Goal: Contribute content

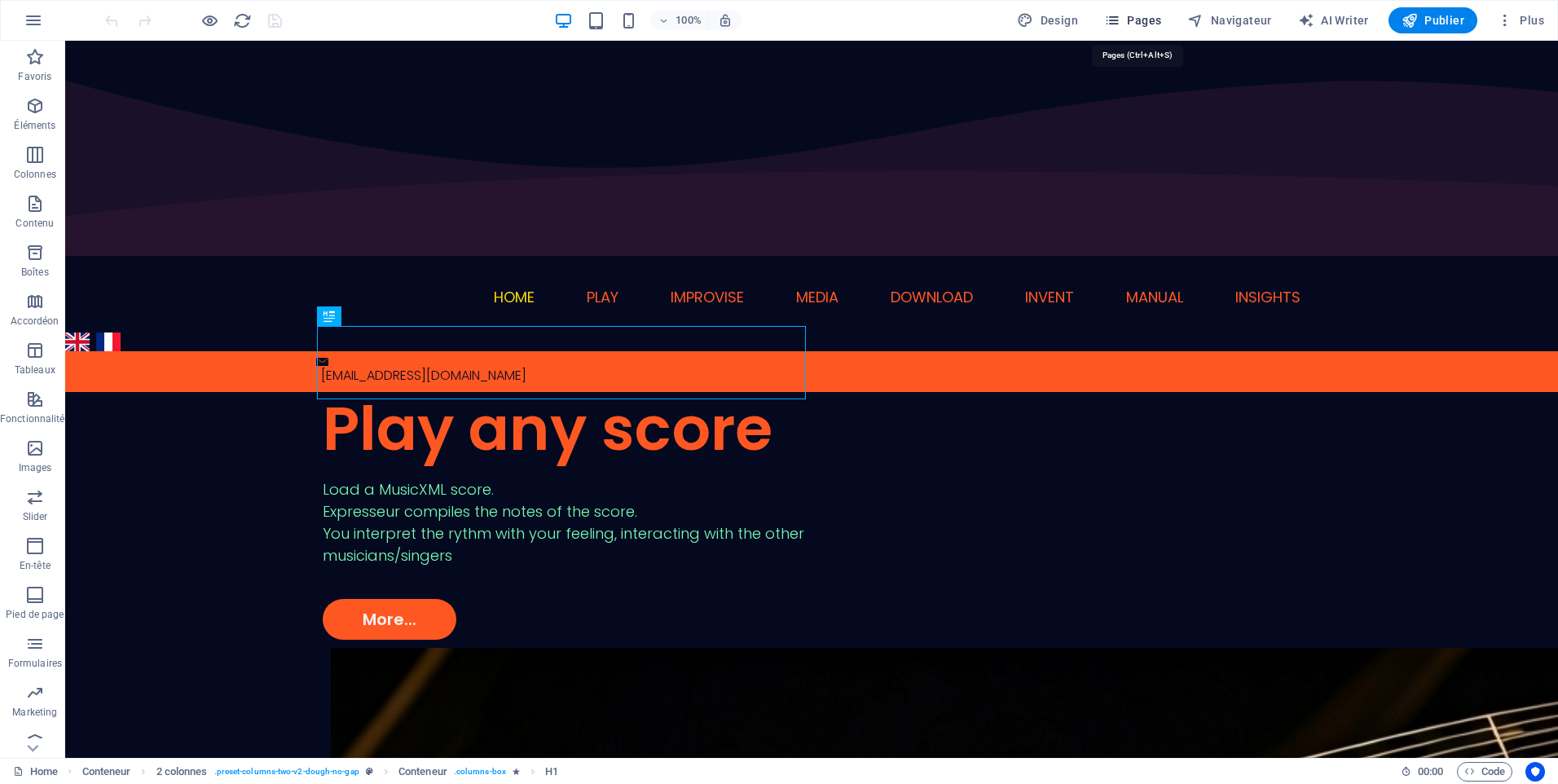
click at [1135, 26] on span "Pages" at bounding box center [1133, 20] width 57 height 17
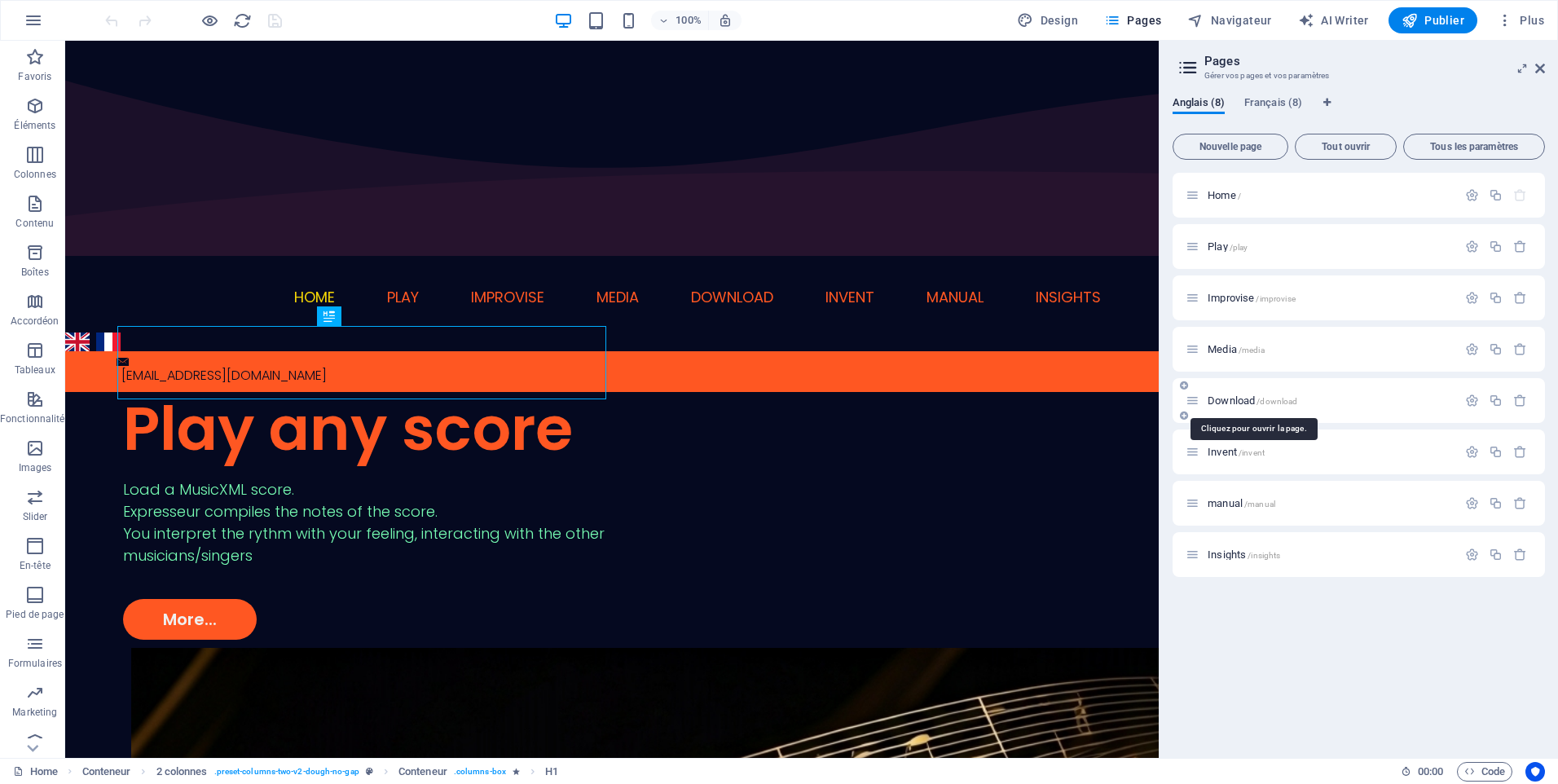
click at [1238, 402] on span "Download /download" at bounding box center [1252, 400] width 90 height 12
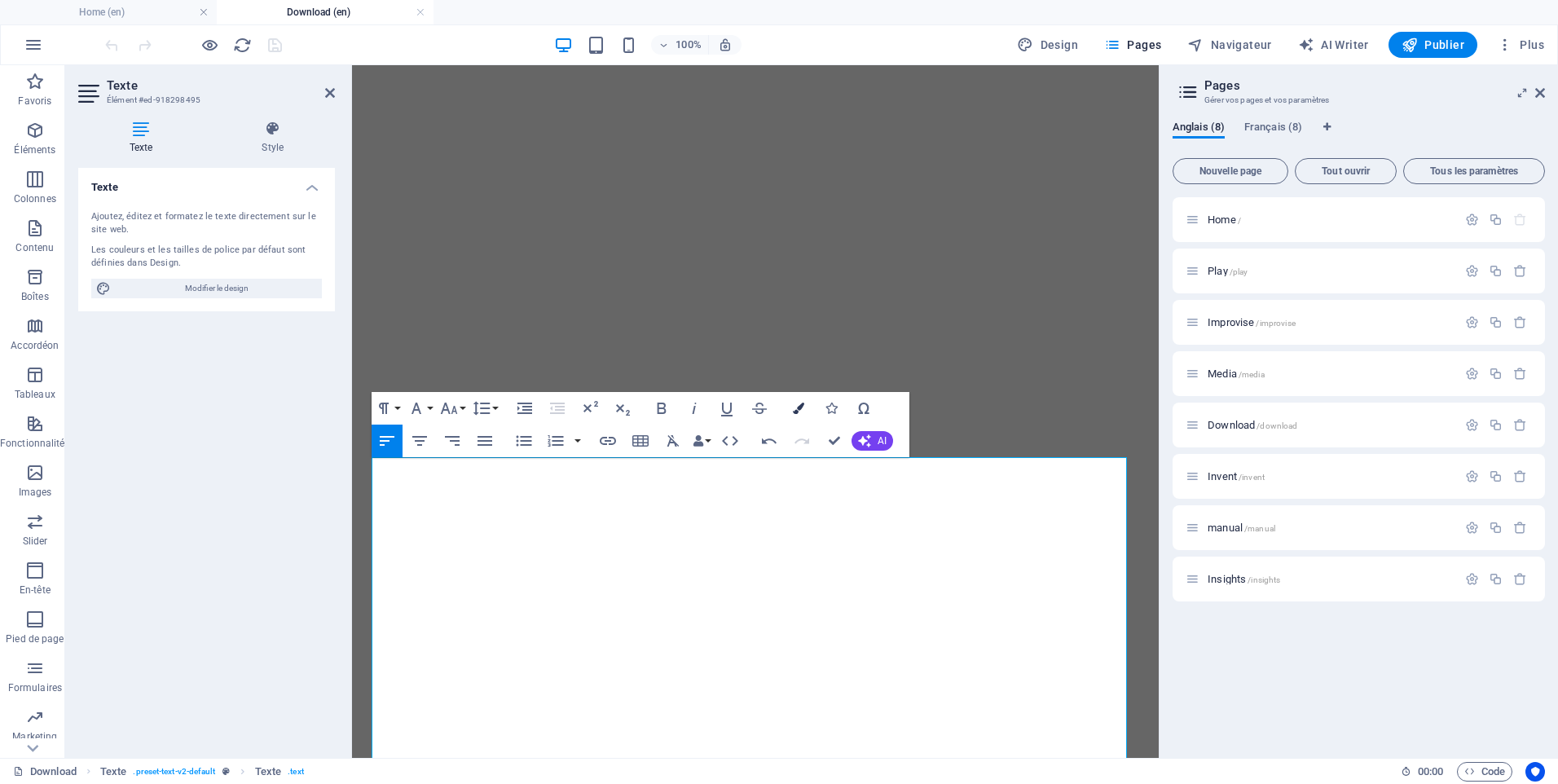
click at [801, 410] on icon "button" at bounding box center [799, 408] width 11 height 11
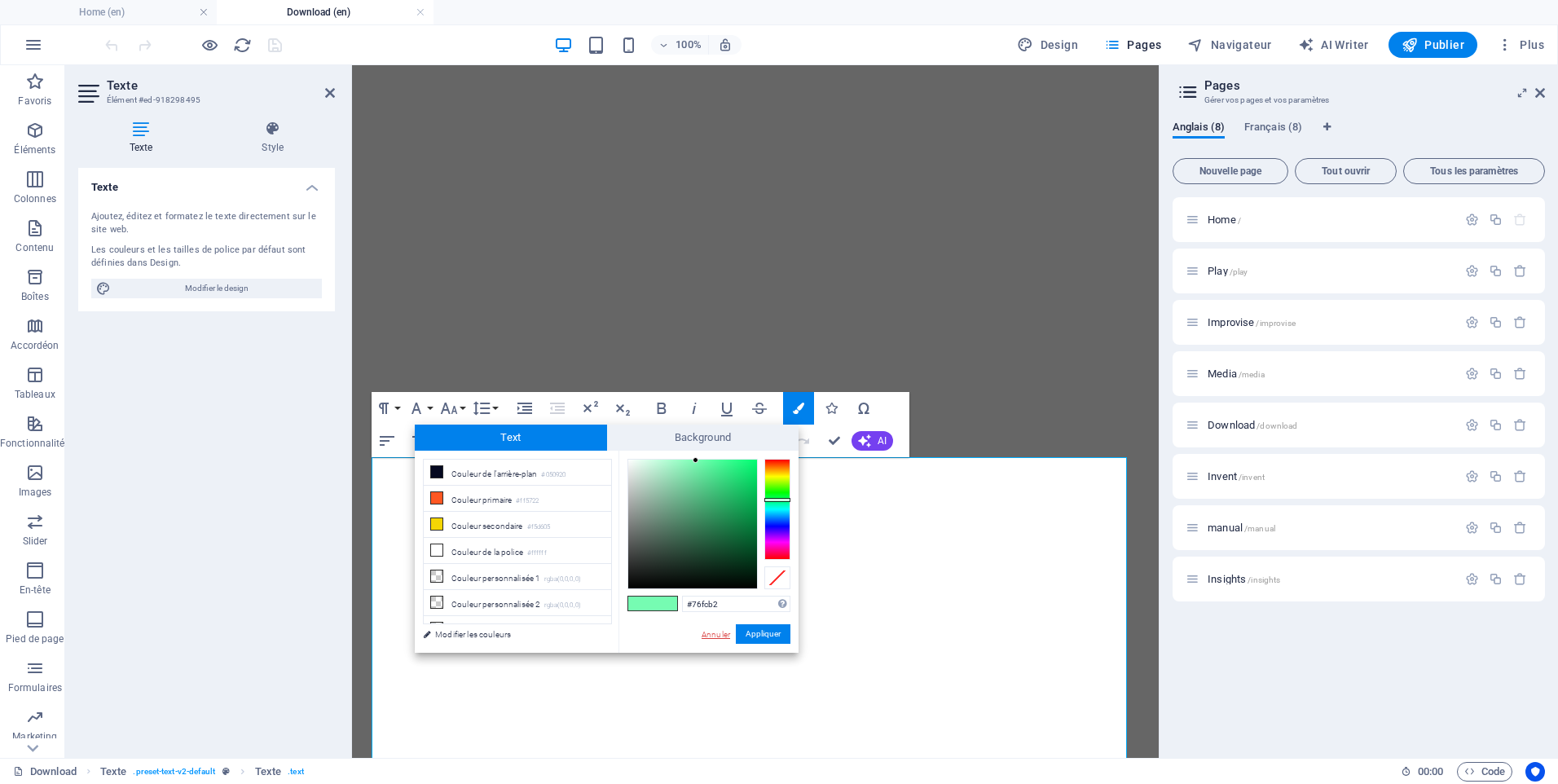
click at [705, 629] on link "Annuler" at bounding box center [716, 634] width 31 height 12
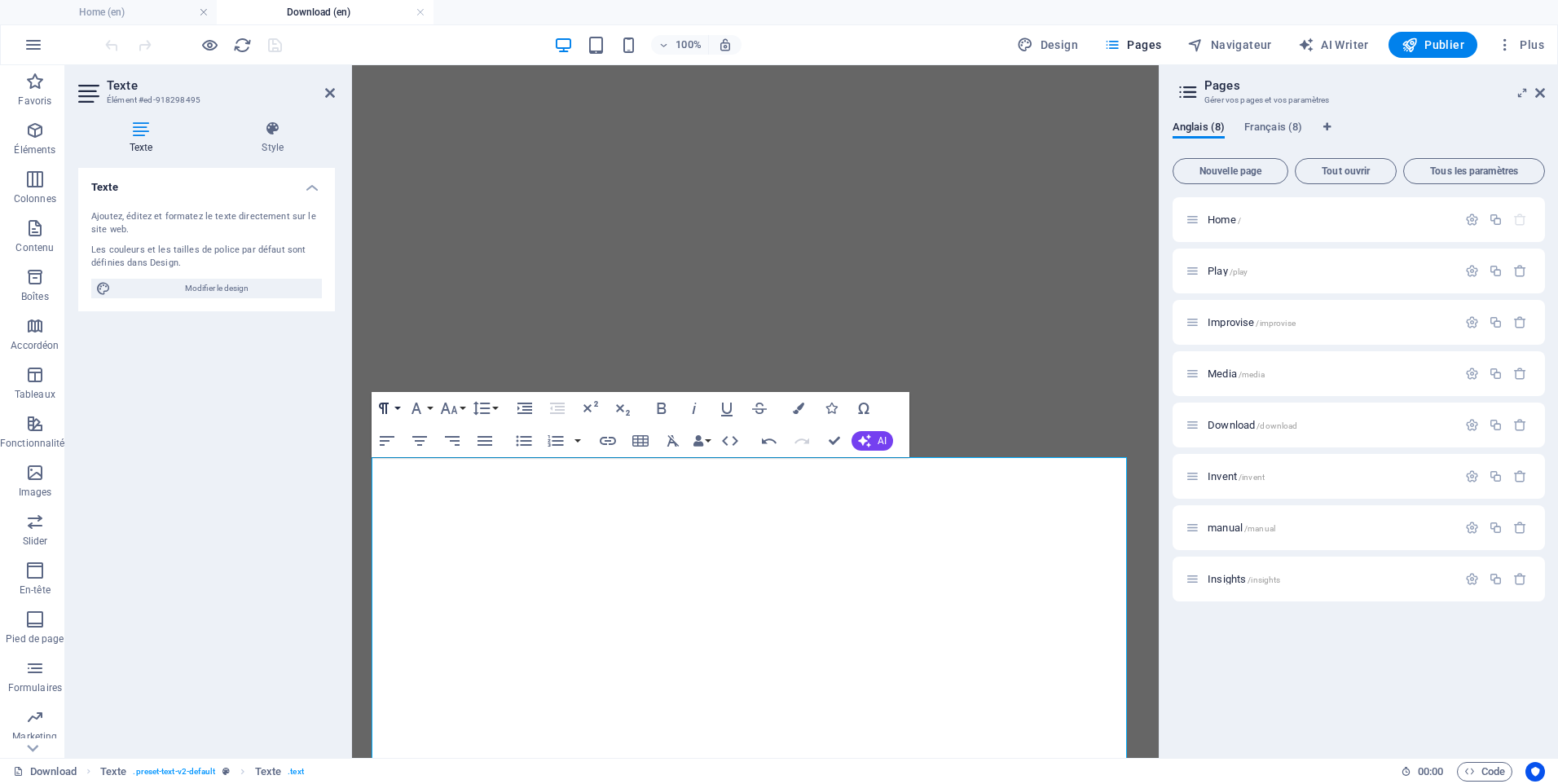
click at [399, 410] on button "Paragraph Format" at bounding box center [386, 408] width 31 height 32
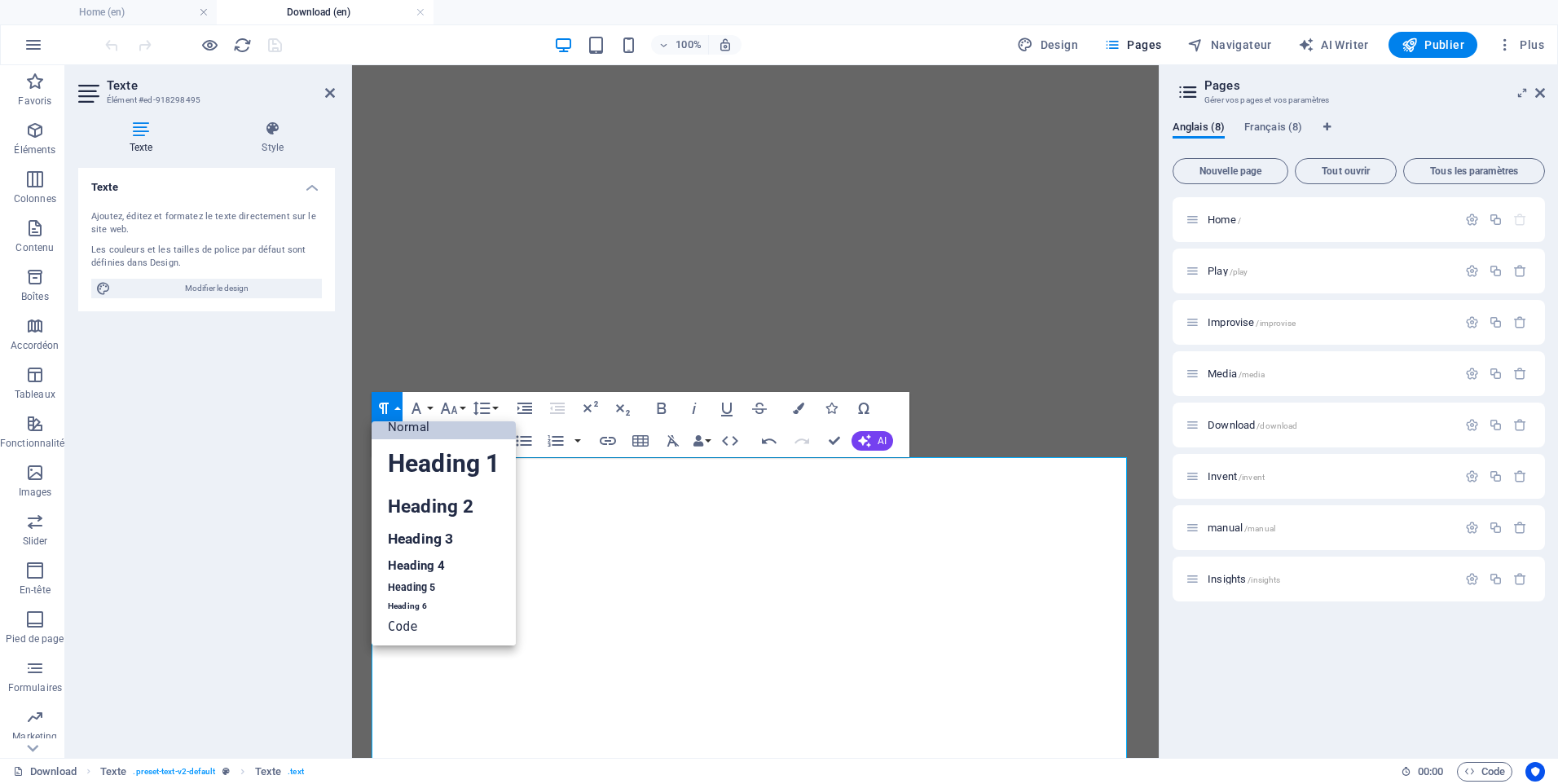
scroll to position [13, 0]
click at [418, 539] on link "Heading 3" at bounding box center [444, 539] width 144 height 29
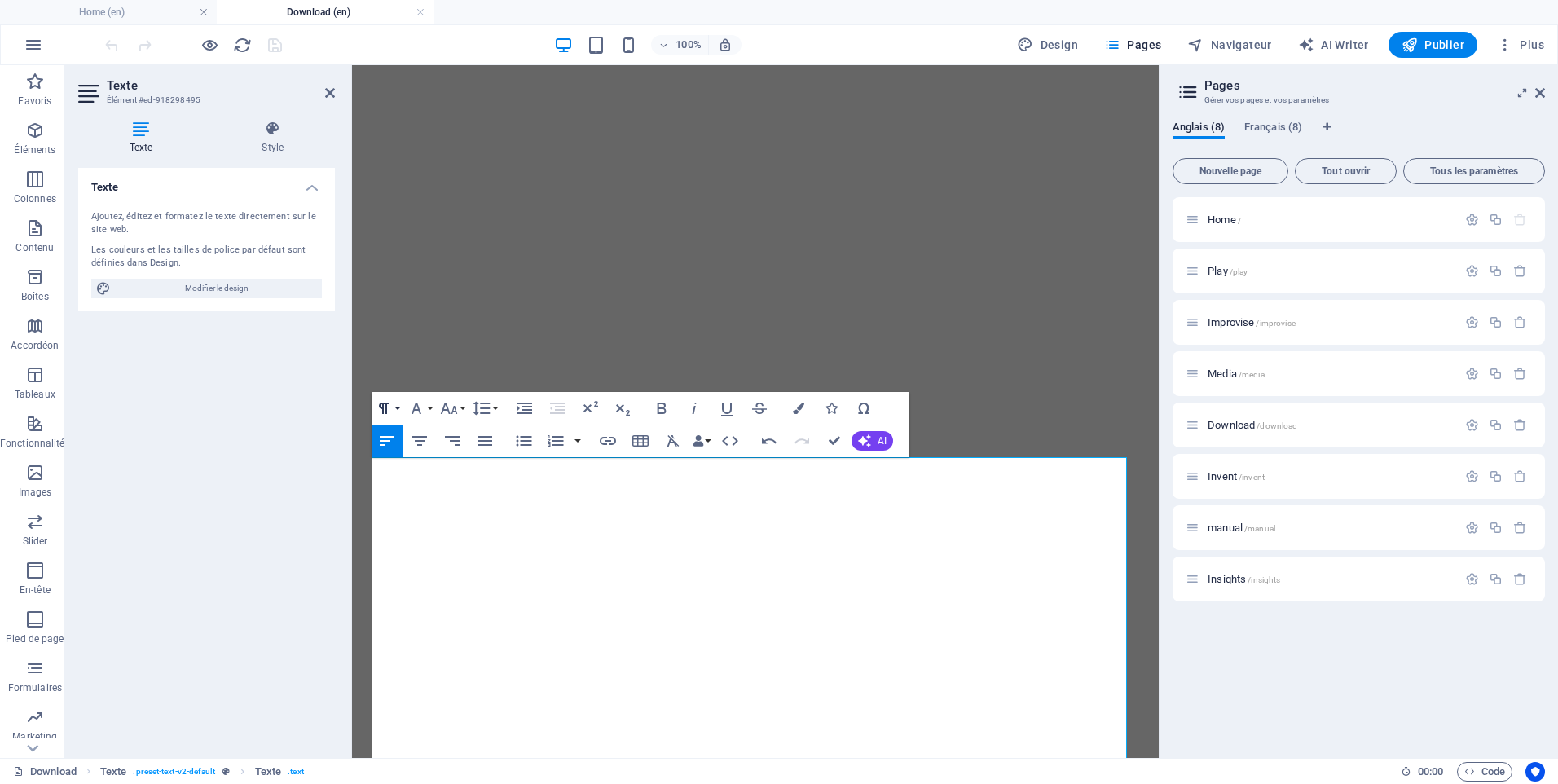
click at [400, 406] on button "Paragraph Format" at bounding box center [386, 408] width 31 height 32
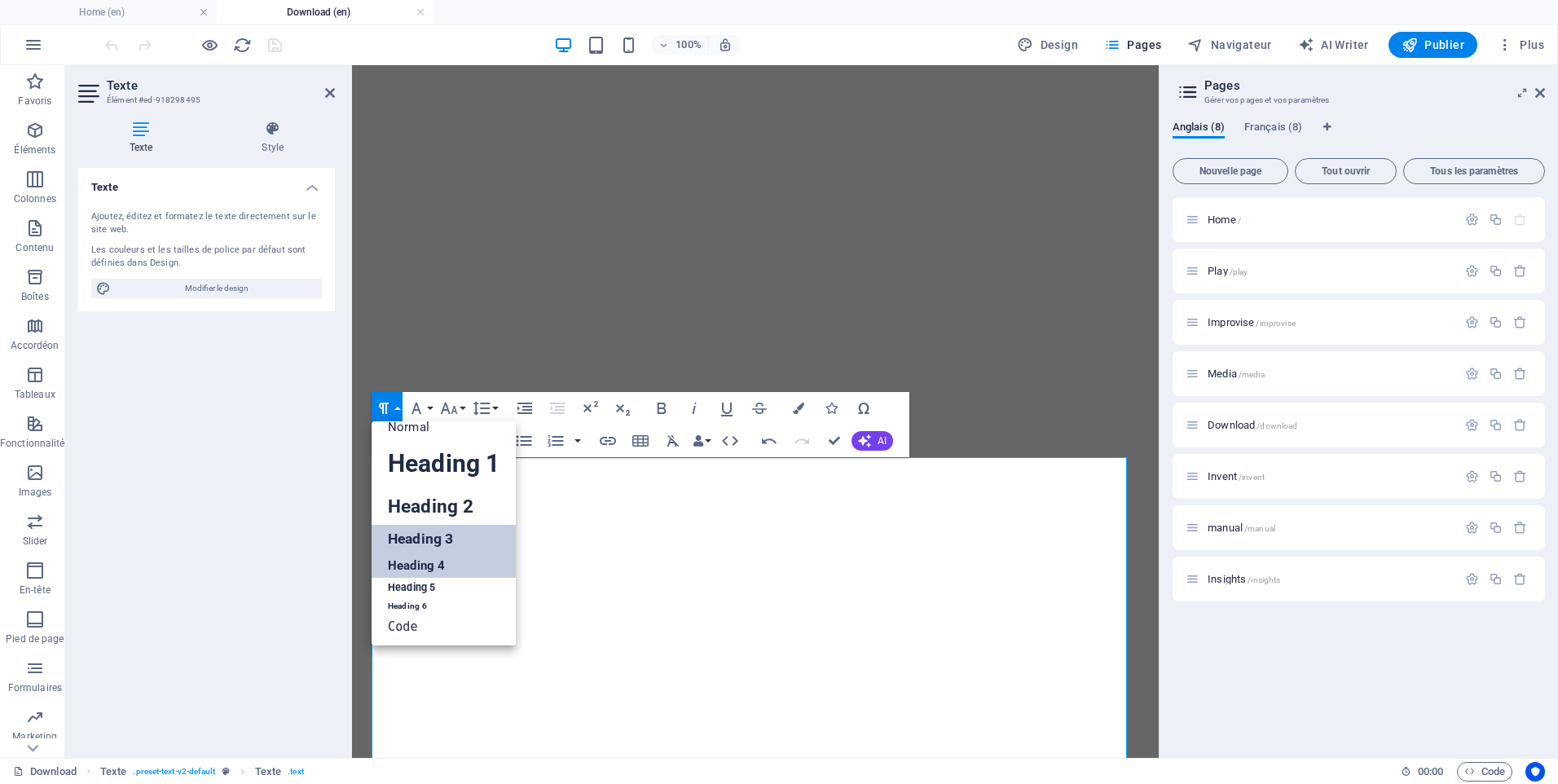
click at [414, 576] on link "Heading 4" at bounding box center [444, 565] width 144 height 24
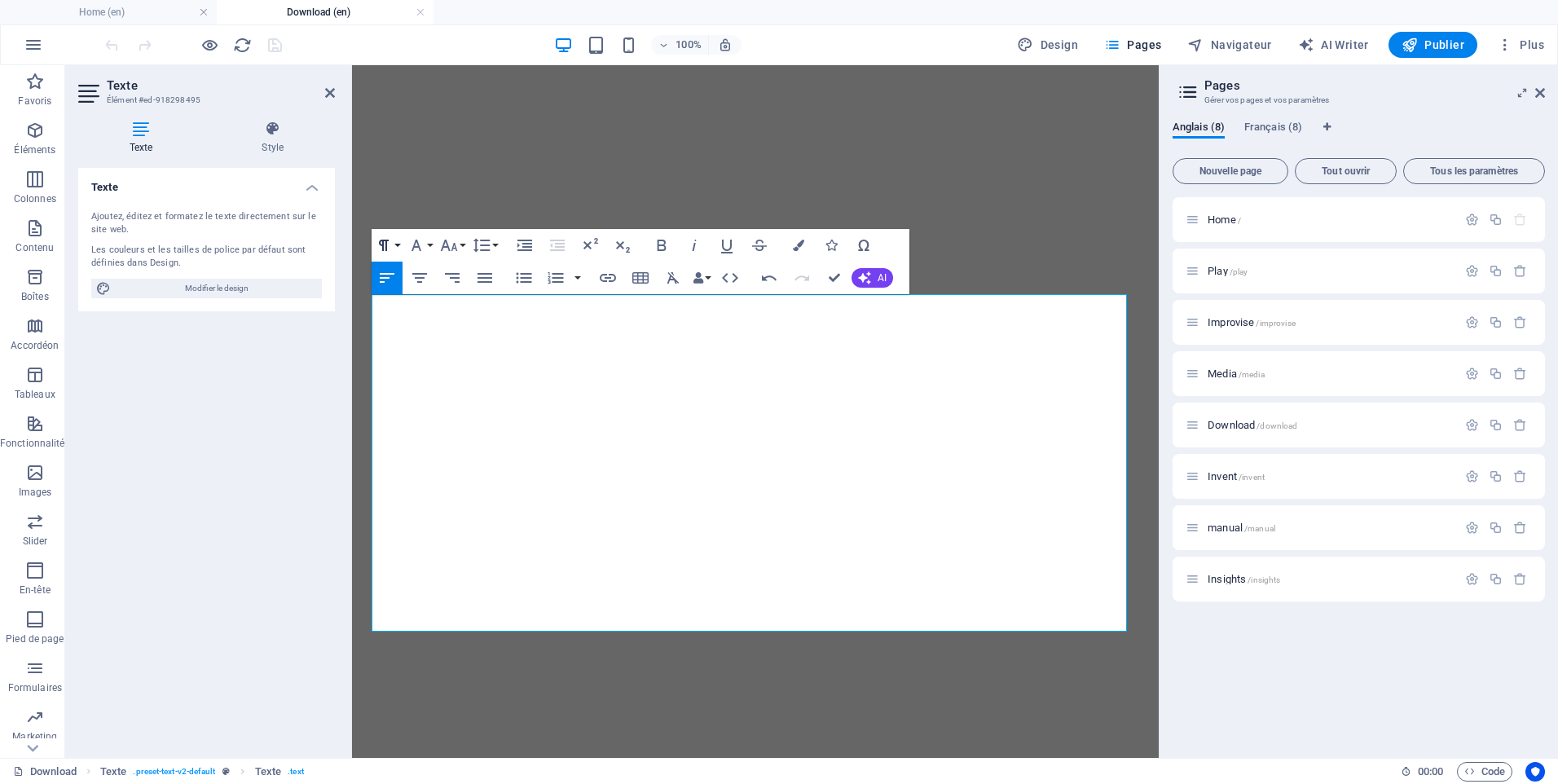
click at [395, 244] on button "Paragraph Format" at bounding box center [386, 245] width 31 height 32
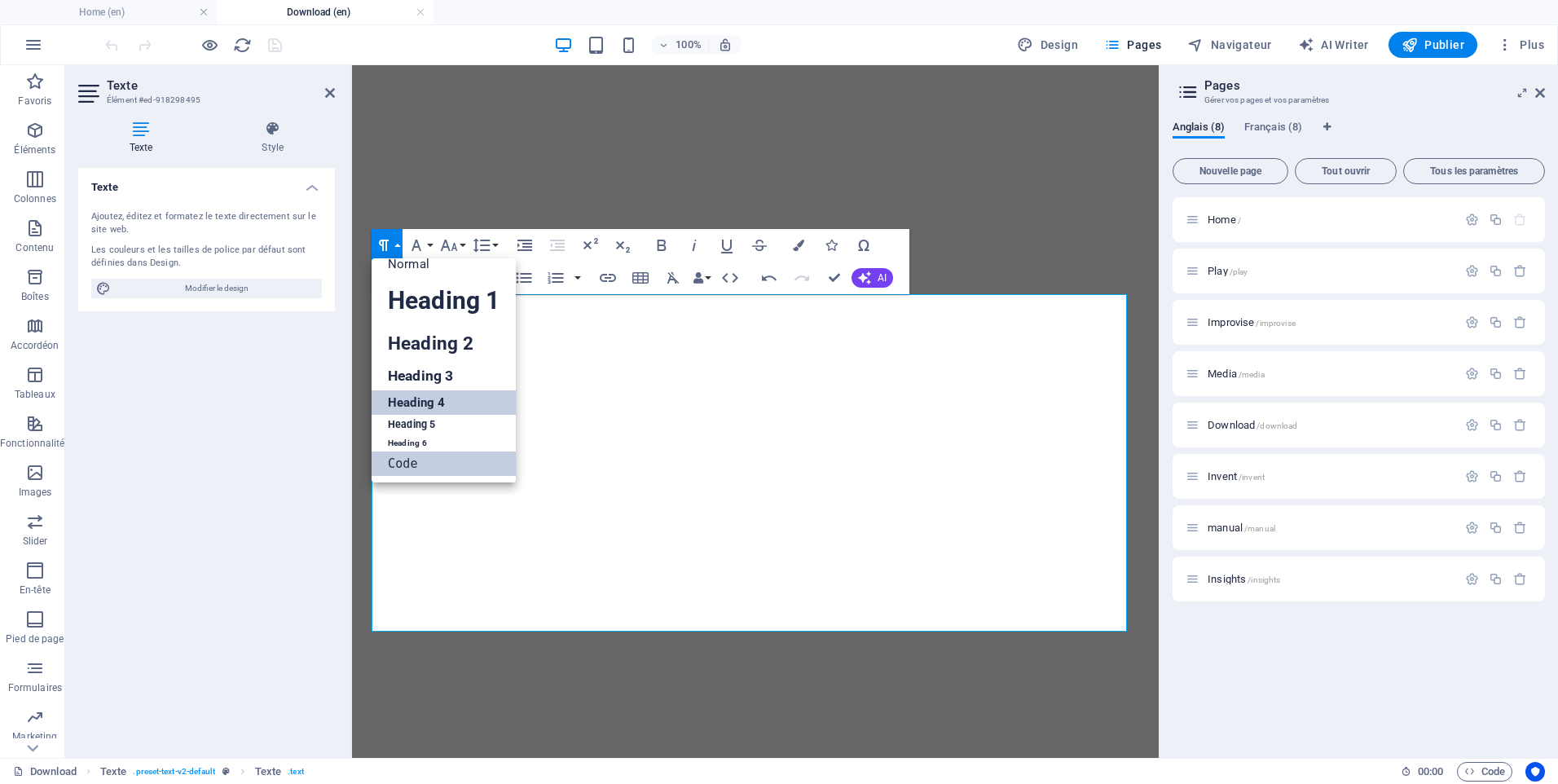
click at [407, 459] on link "Code" at bounding box center [444, 463] width 144 height 24
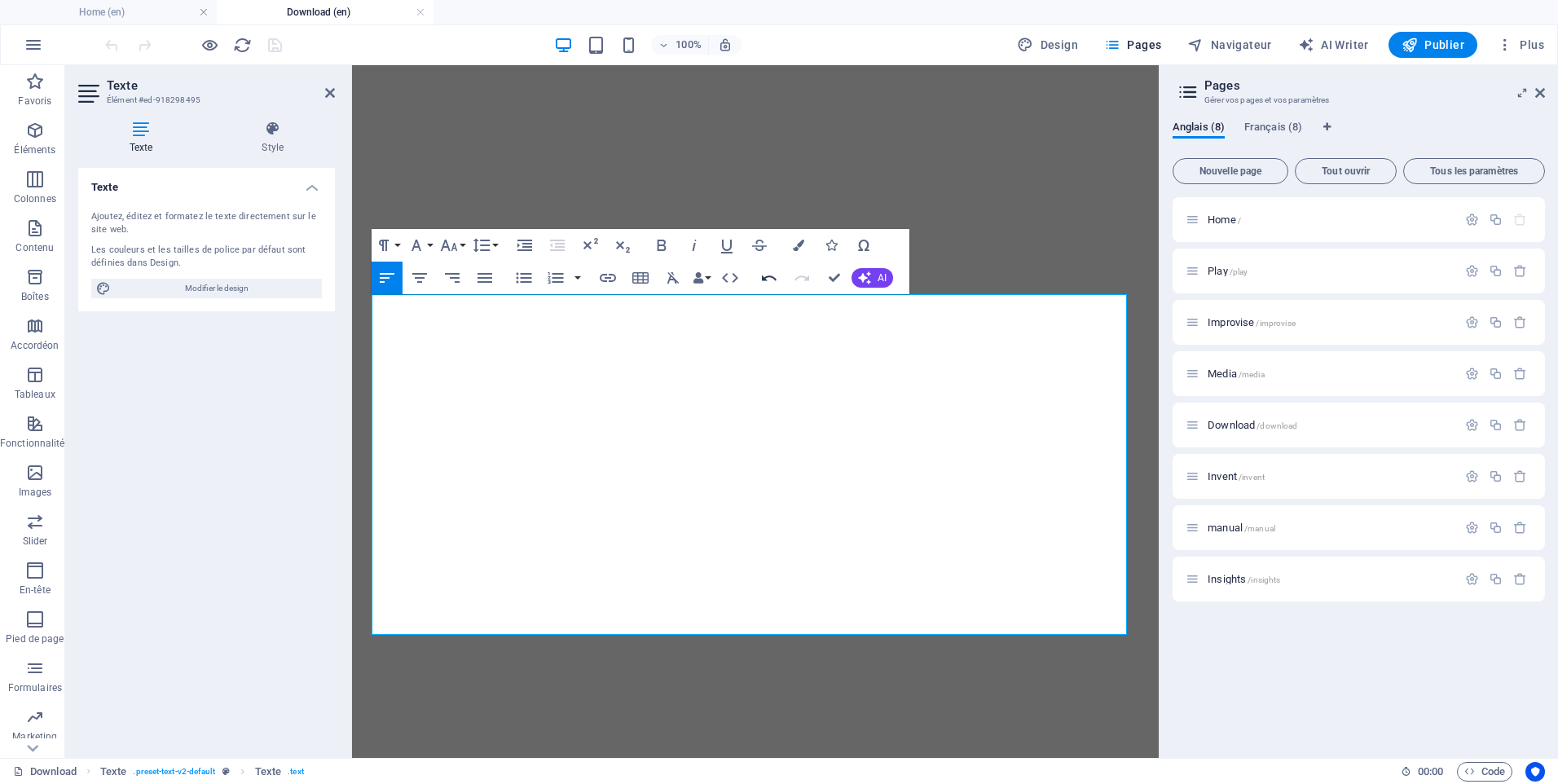
click at [771, 277] on icon "button" at bounding box center [769, 278] width 15 height 6
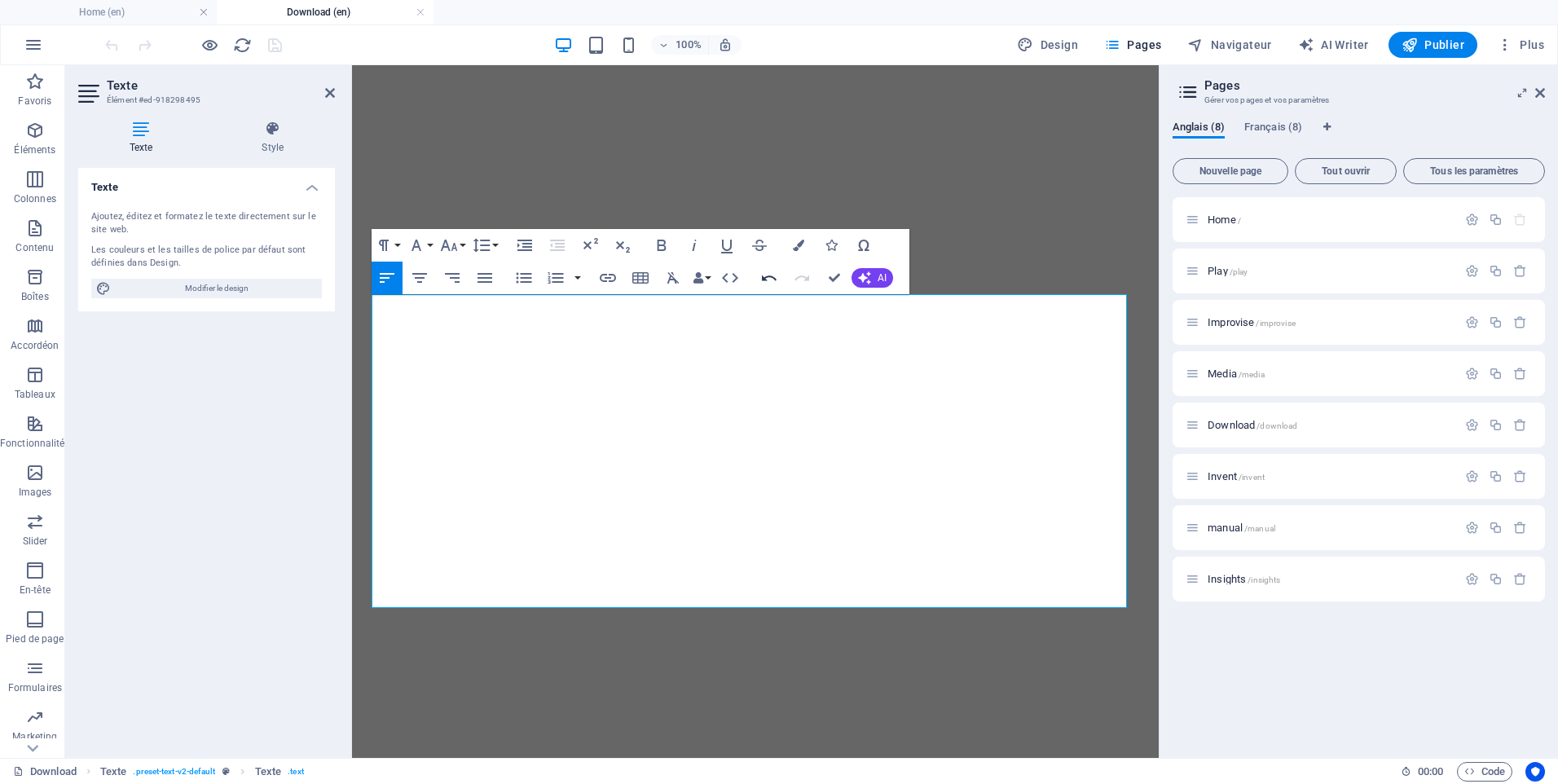
click at [767, 279] on icon "button" at bounding box center [769, 278] width 15 height 6
click at [767, 276] on icon "button" at bounding box center [768, 277] width 19 height 19
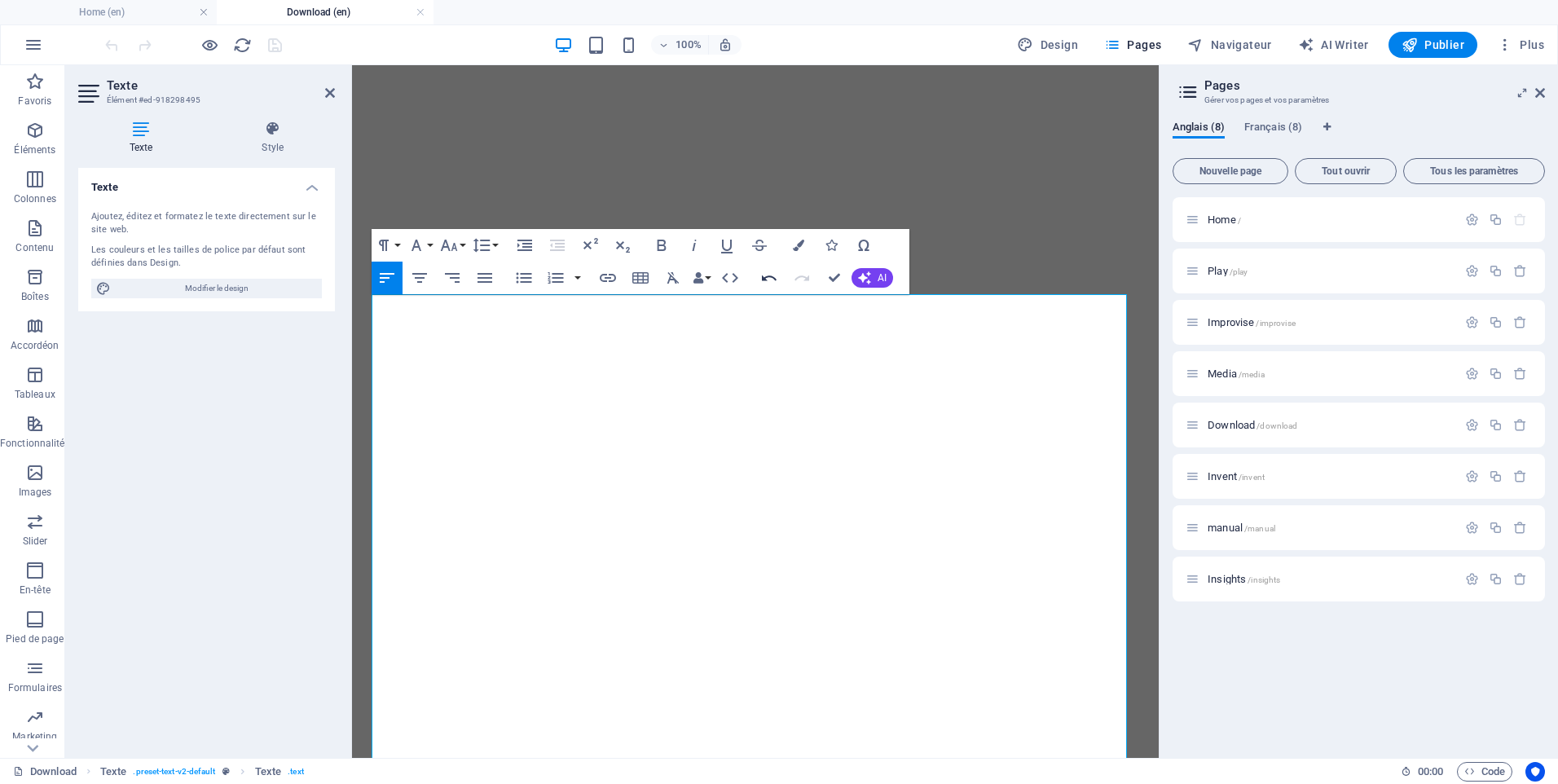
click at [769, 275] on icon "button" at bounding box center [768, 277] width 19 height 19
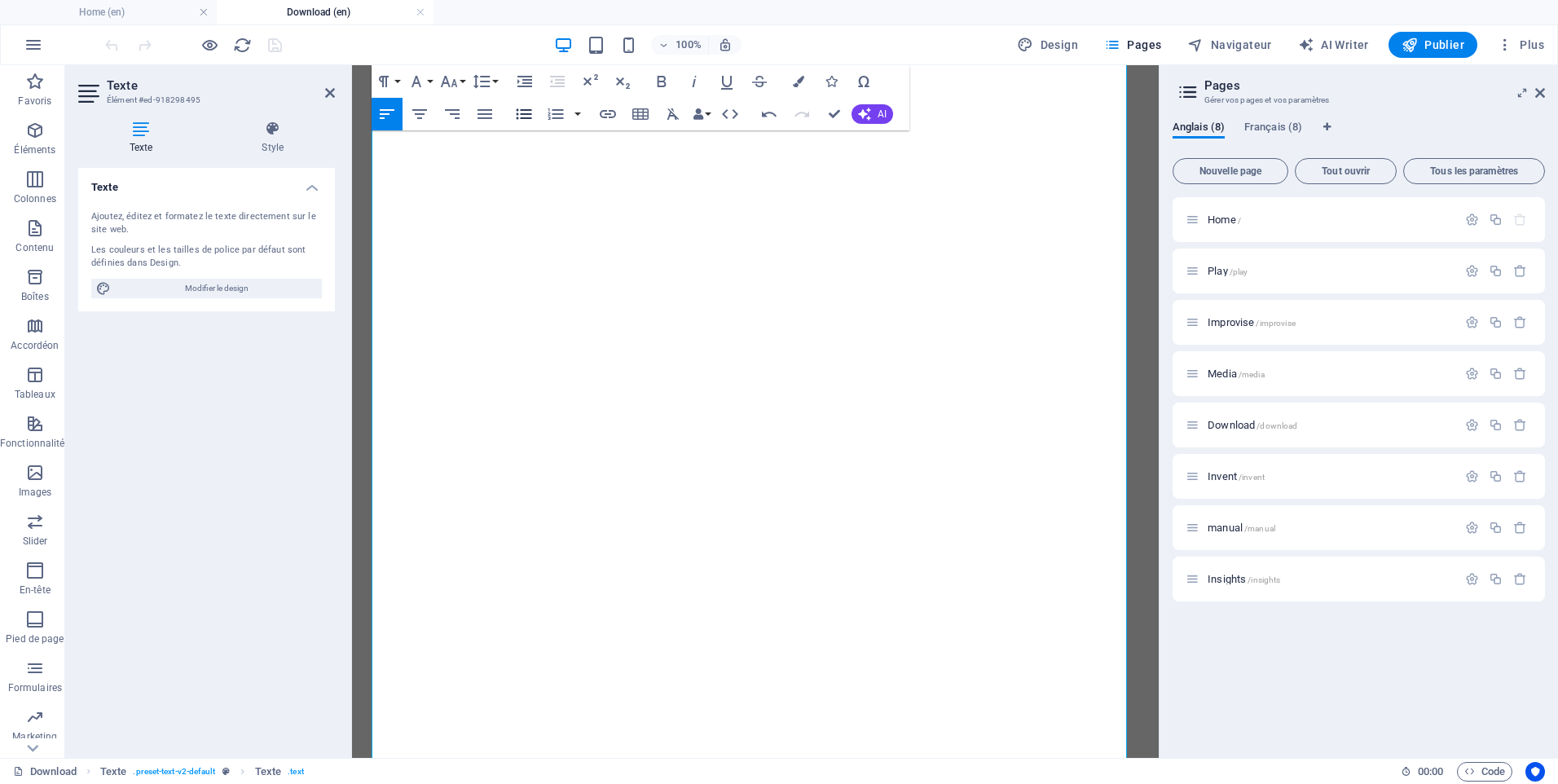
click at [530, 115] on icon "button" at bounding box center [523, 114] width 19 height 19
click at [528, 118] on icon "button" at bounding box center [524, 114] width 16 height 10
click at [523, 114] on icon "button" at bounding box center [524, 114] width 16 height 10
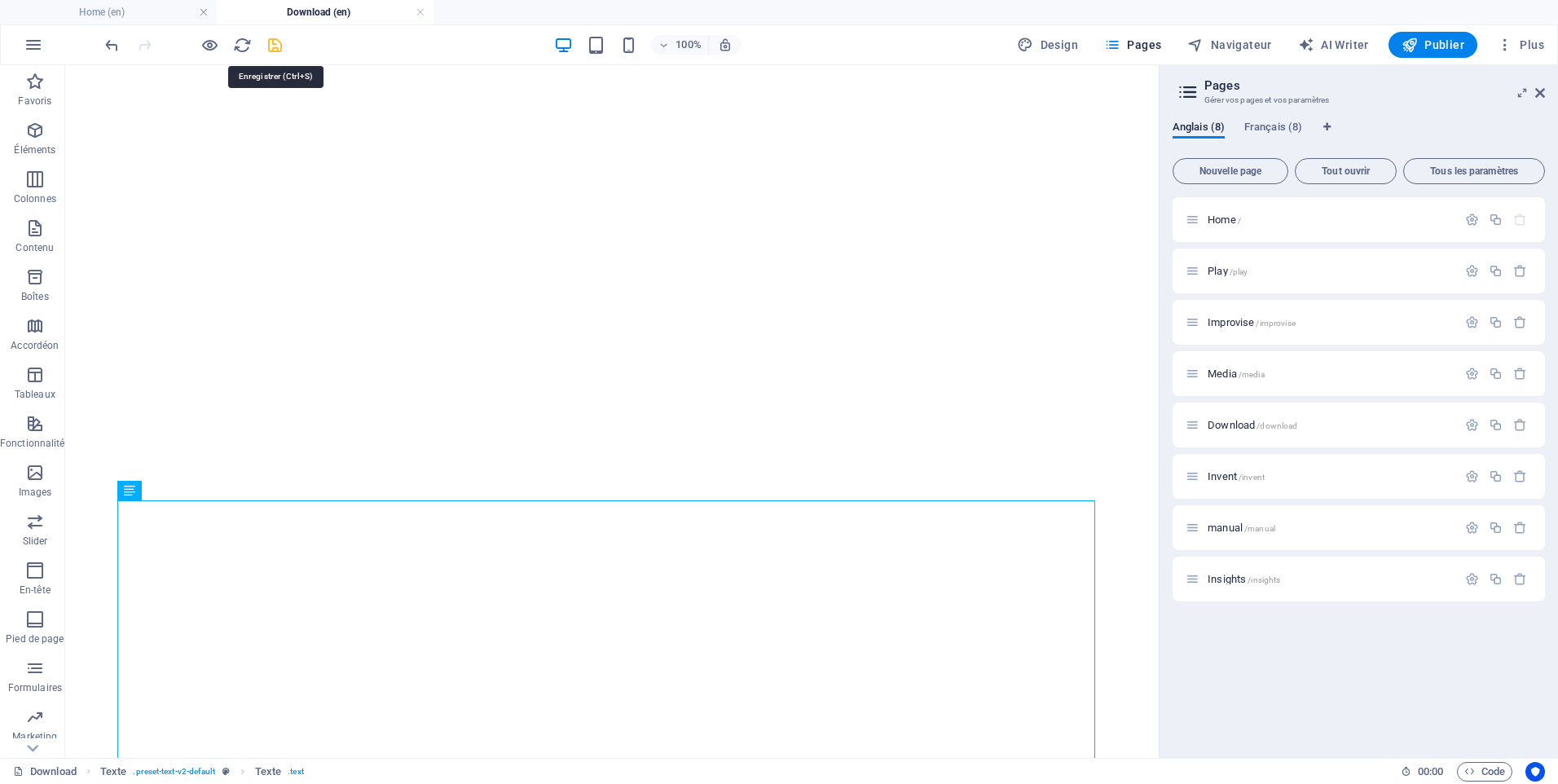
click at [276, 42] on icon "save" at bounding box center [275, 45] width 18 height 18
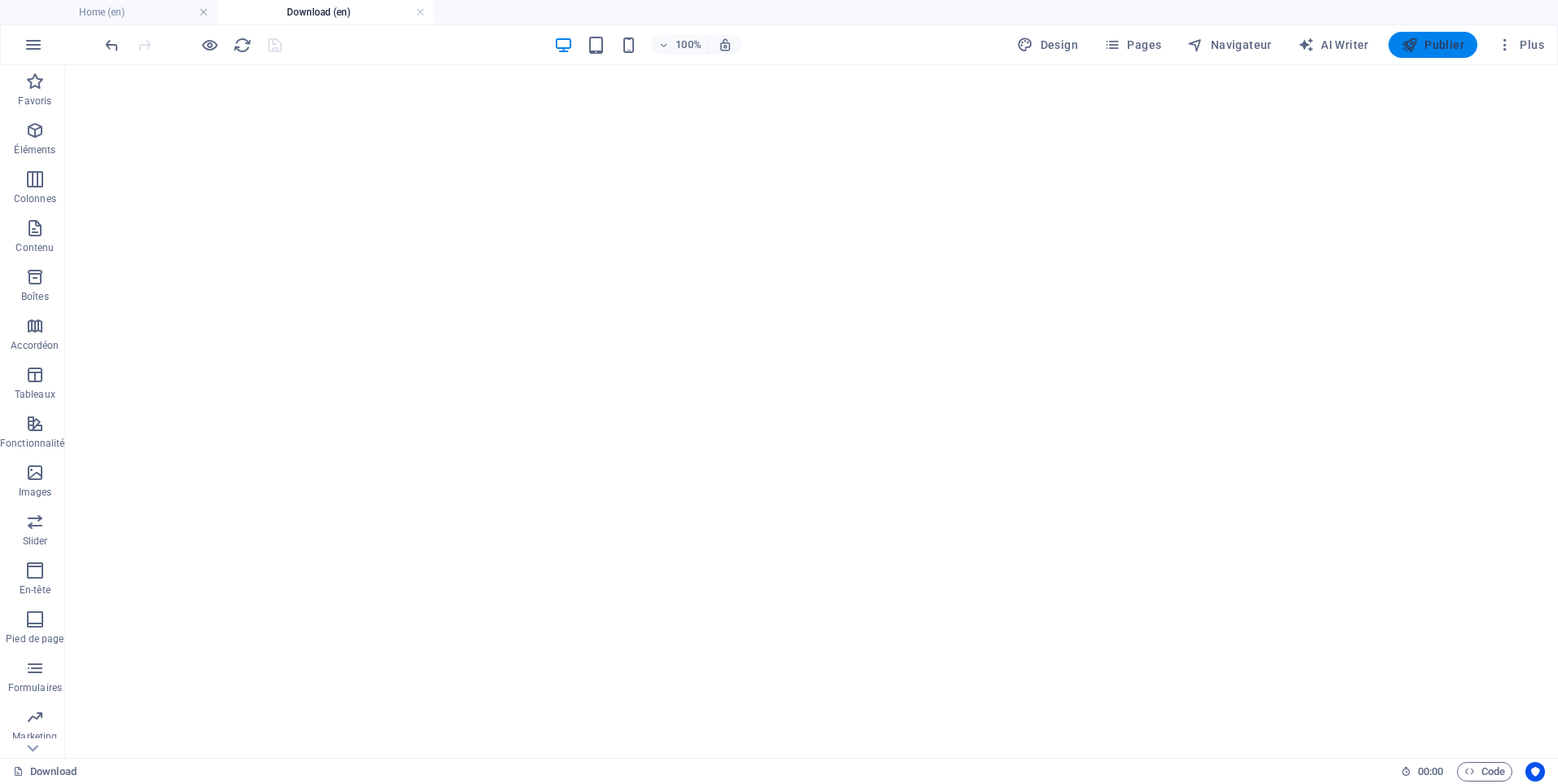
click at [1418, 38] on icon "button" at bounding box center [1410, 45] width 17 height 17
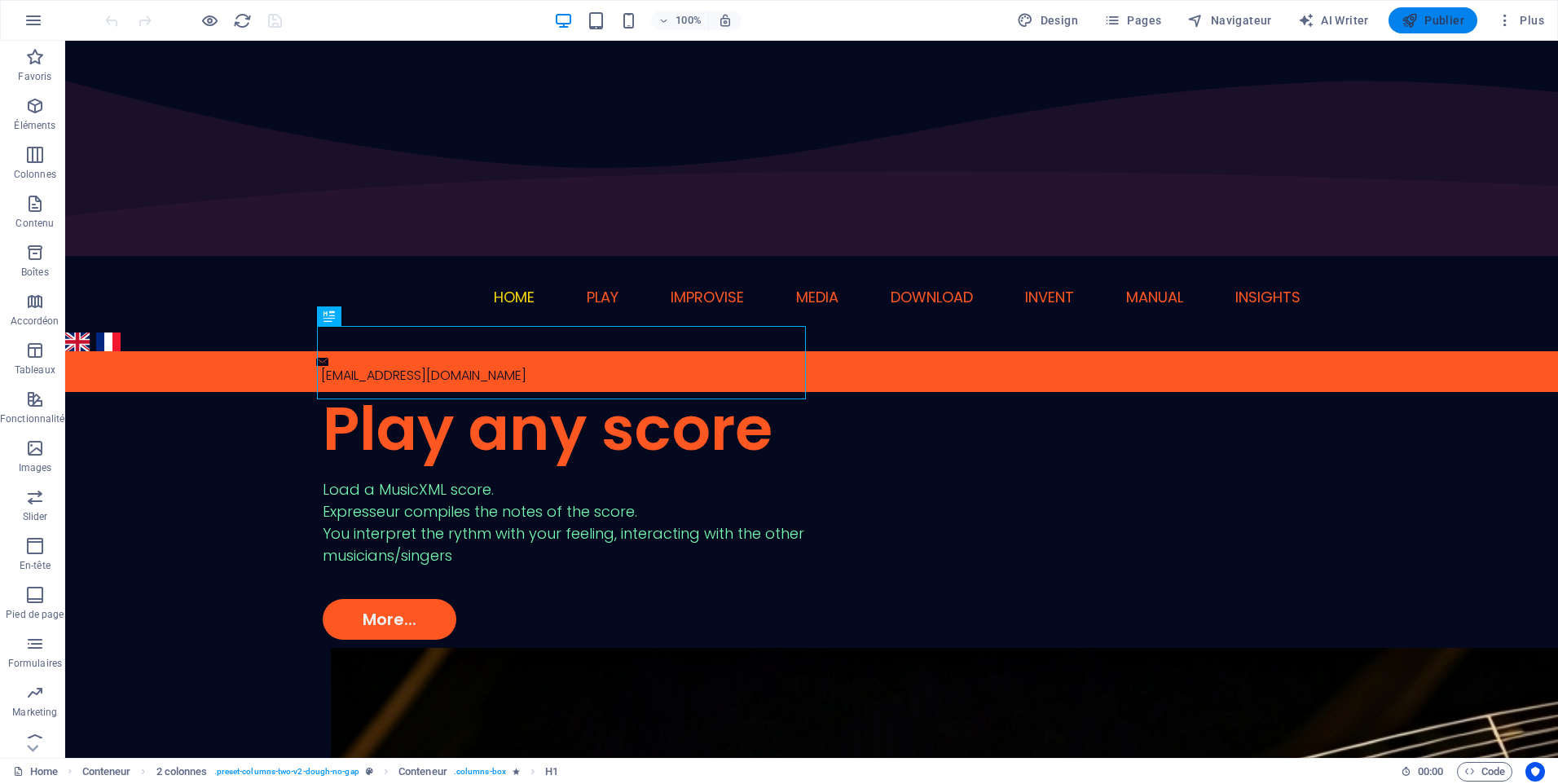
click at [1428, 18] on span "Publier" at bounding box center [1433, 20] width 63 height 17
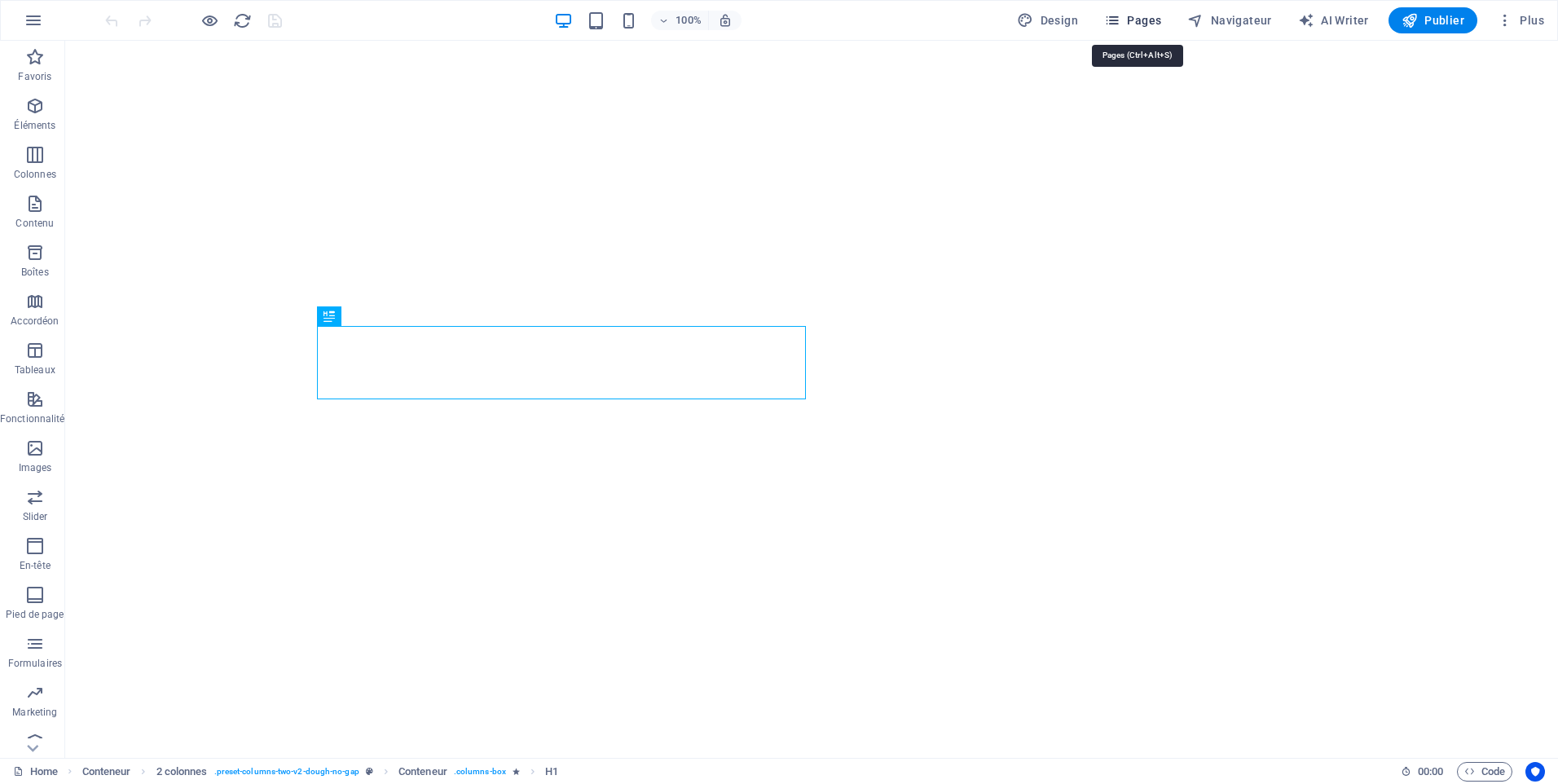
click at [1116, 17] on icon "button" at bounding box center [1112, 20] width 17 height 17
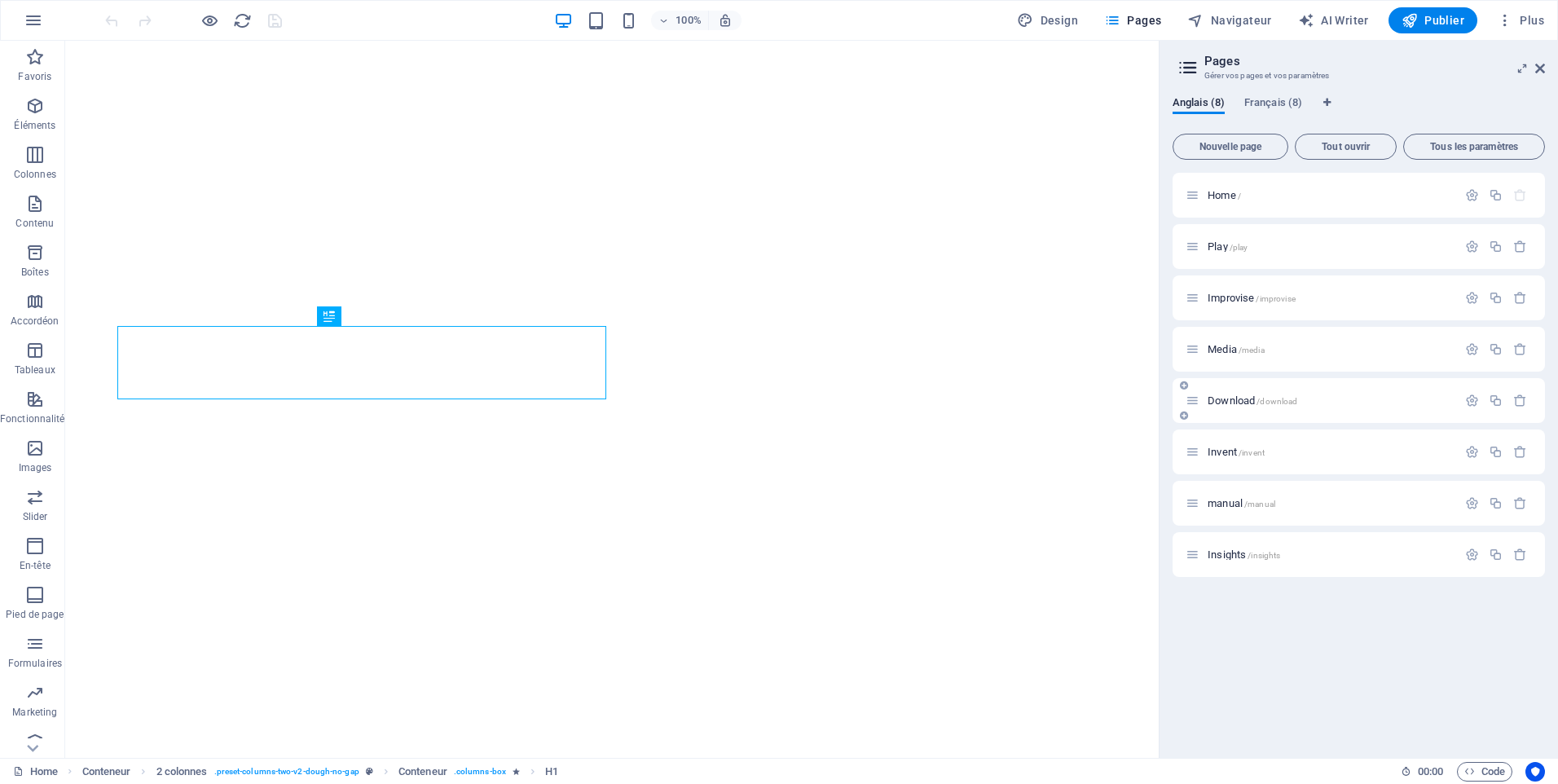
click at [1228, 396] on span "Download /download" at bounding box center [1252, 400] width 90 height 12
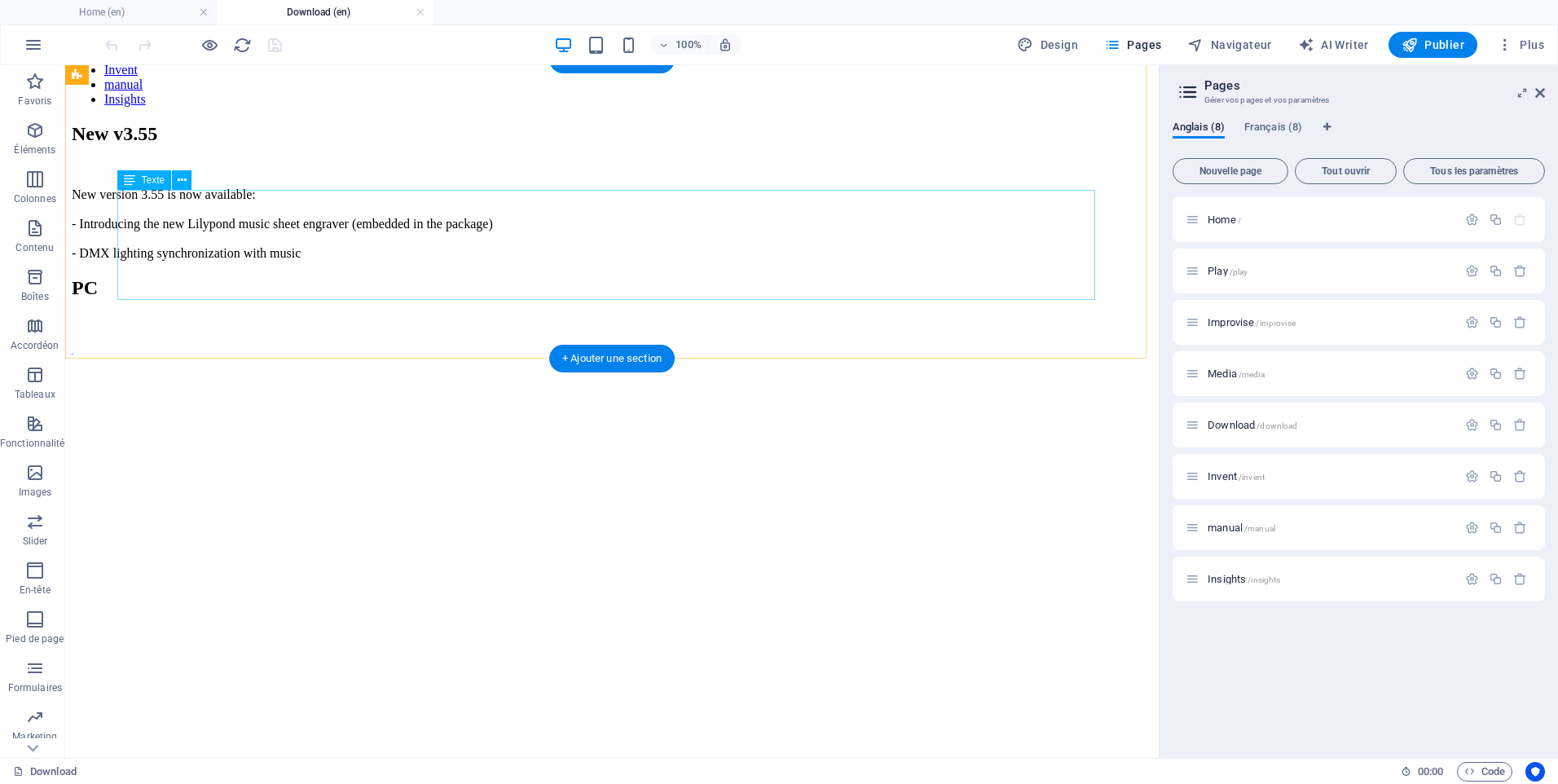
scroll to position [163, 0]
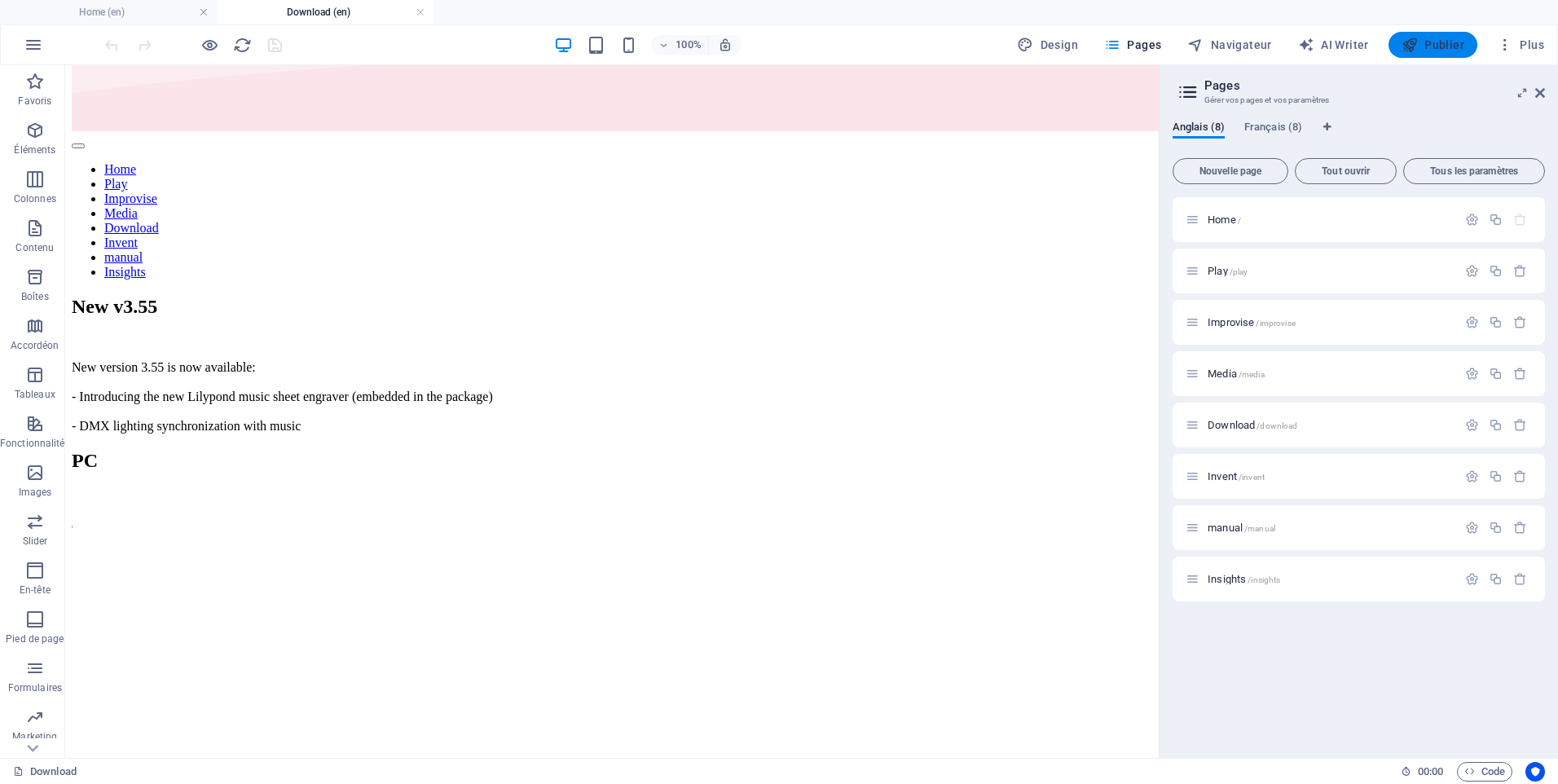
click at [1427, 43] on span "Publier" at bounding box center [1433, 45] width 63 height 17
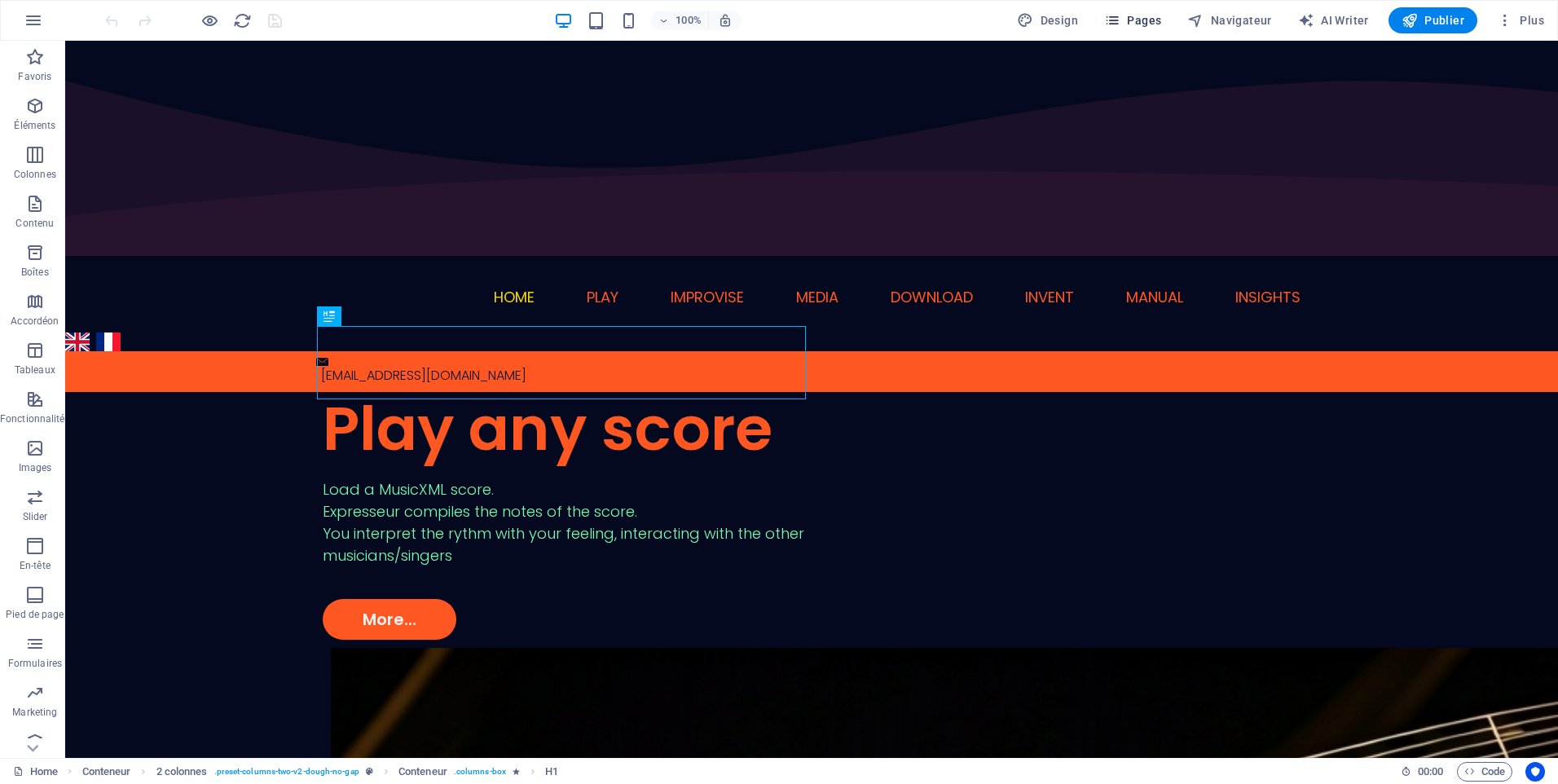
click at [1131, 15] on span "Pages" at bounding box center [1133, 20] width 57 height 17
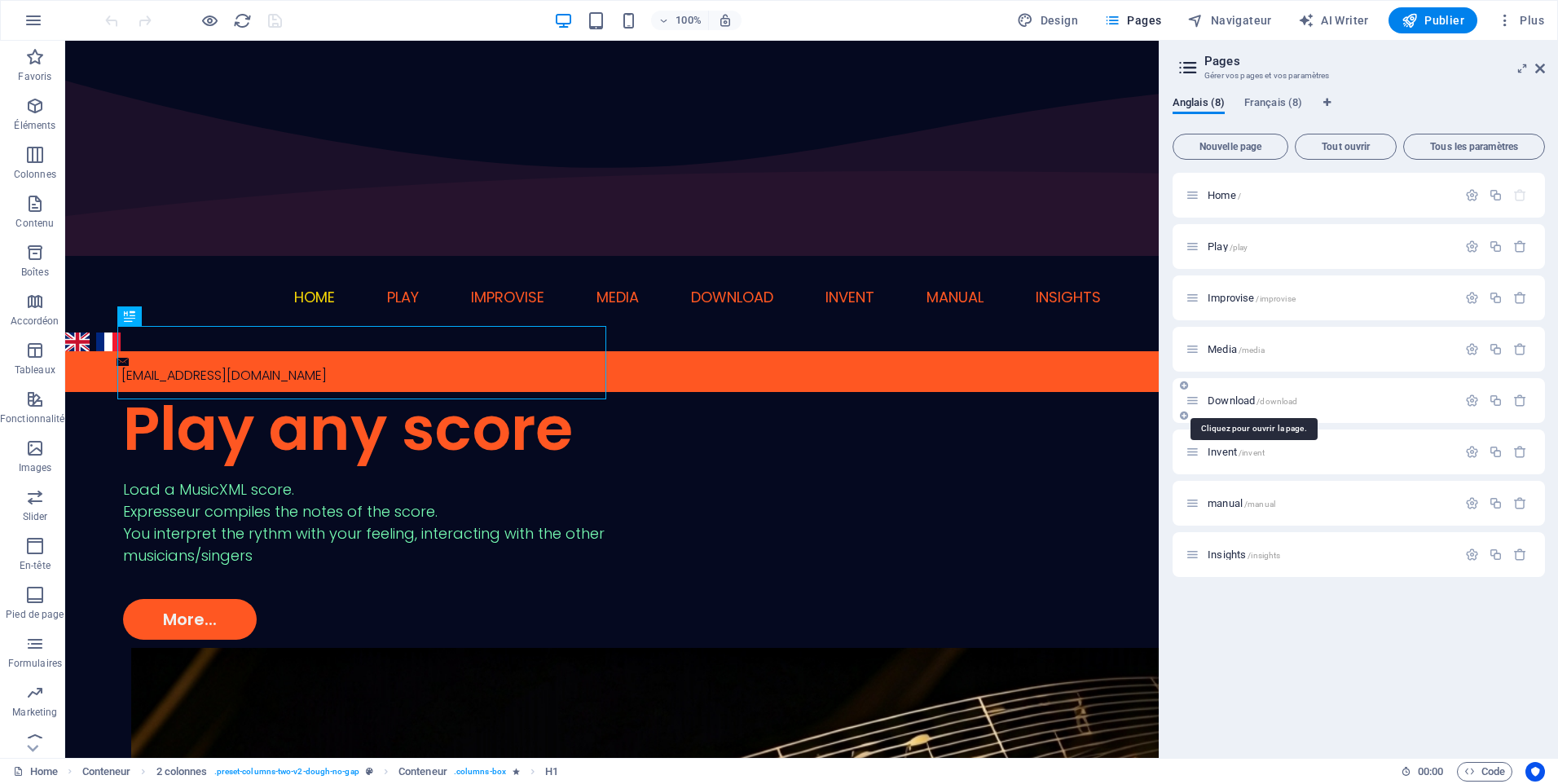
click at [1229, 399] on span "Download /download" at bounding box center [1252, 400] width 90 height 12
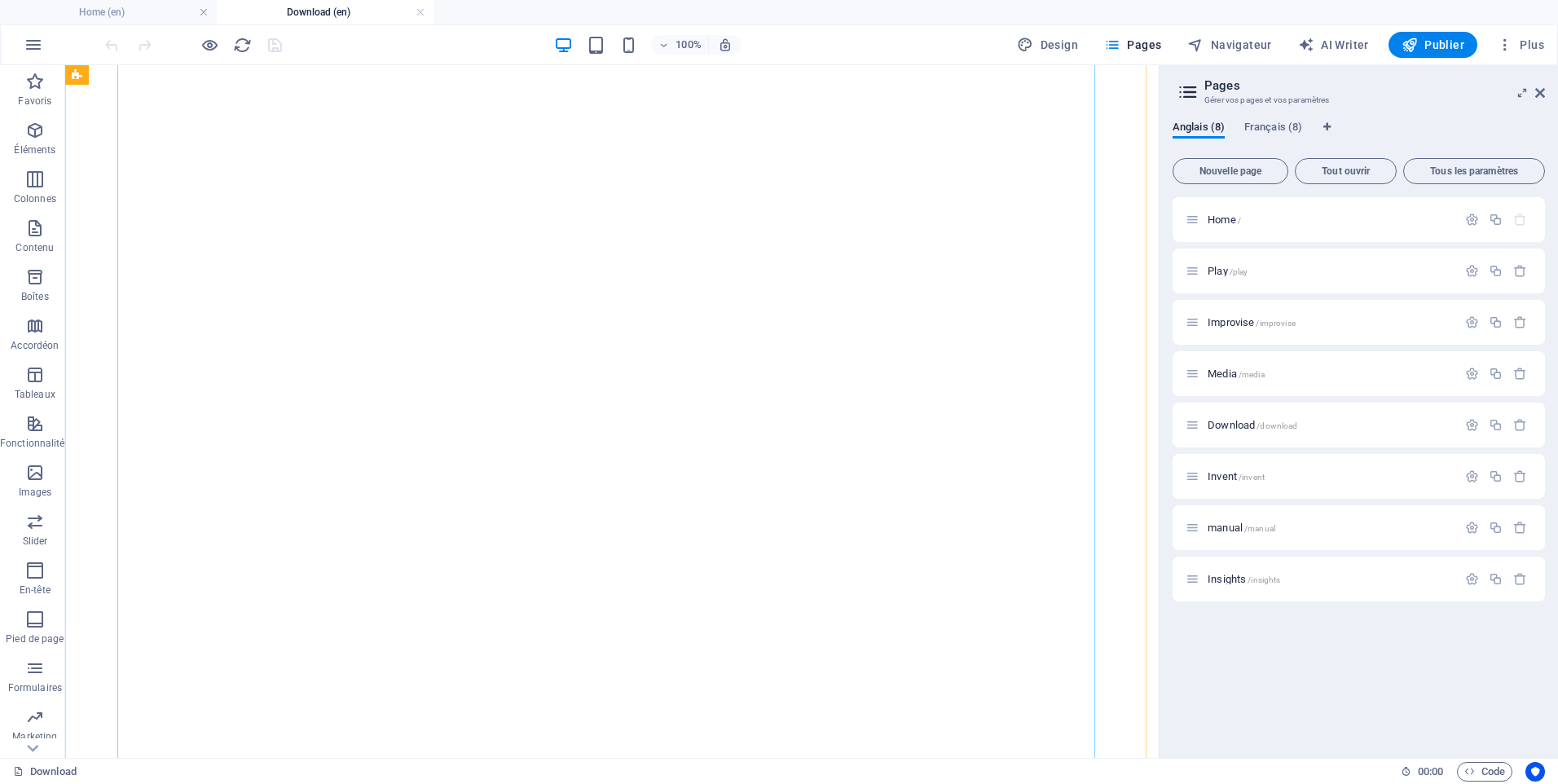
scroll to position [815, 0]
drag, startPoint x: 127, startPoint y: 216, endPoint x: 162, endPoint y: 240, distance: 42.4
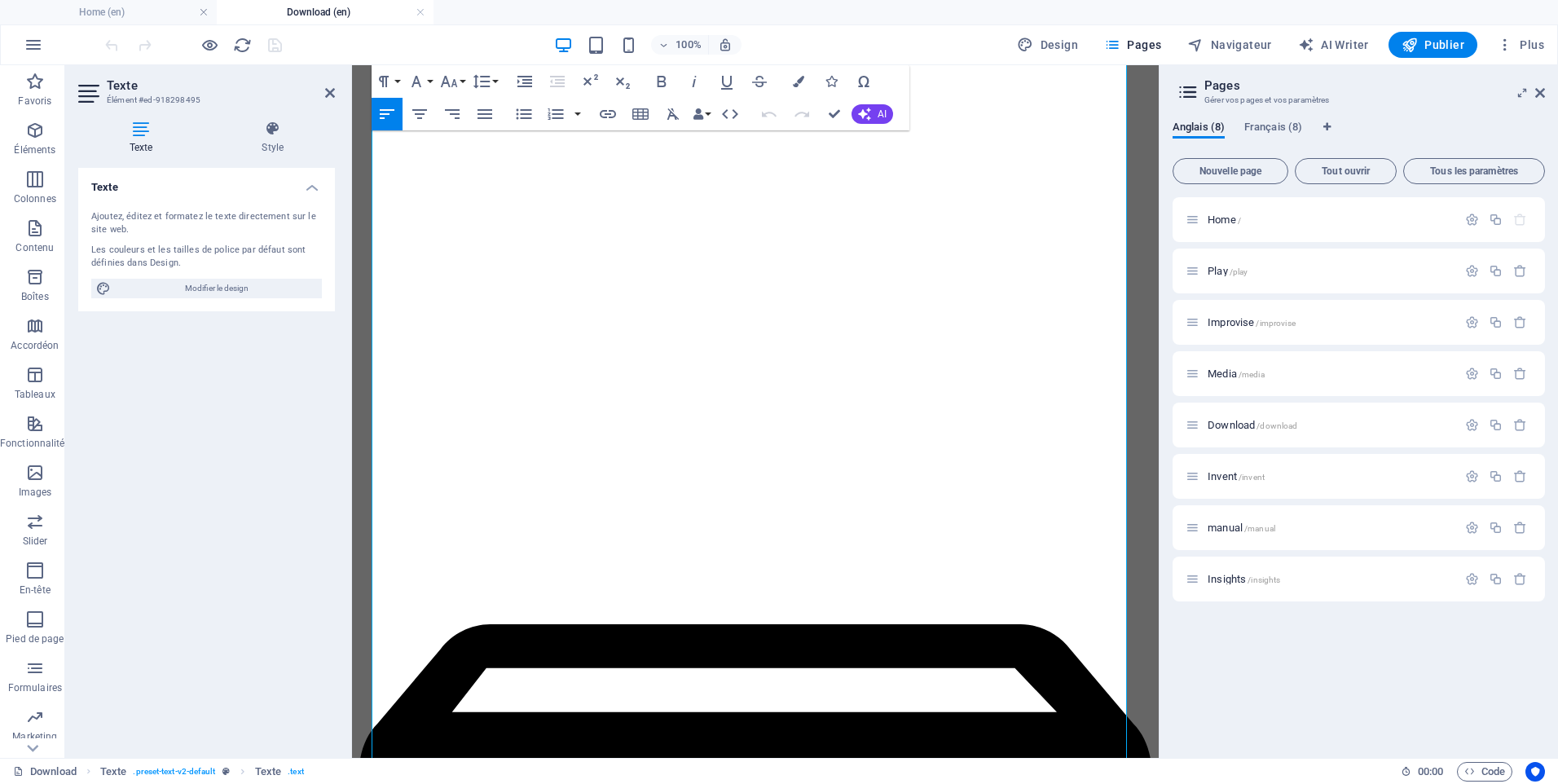
scroll to position [801, 0]
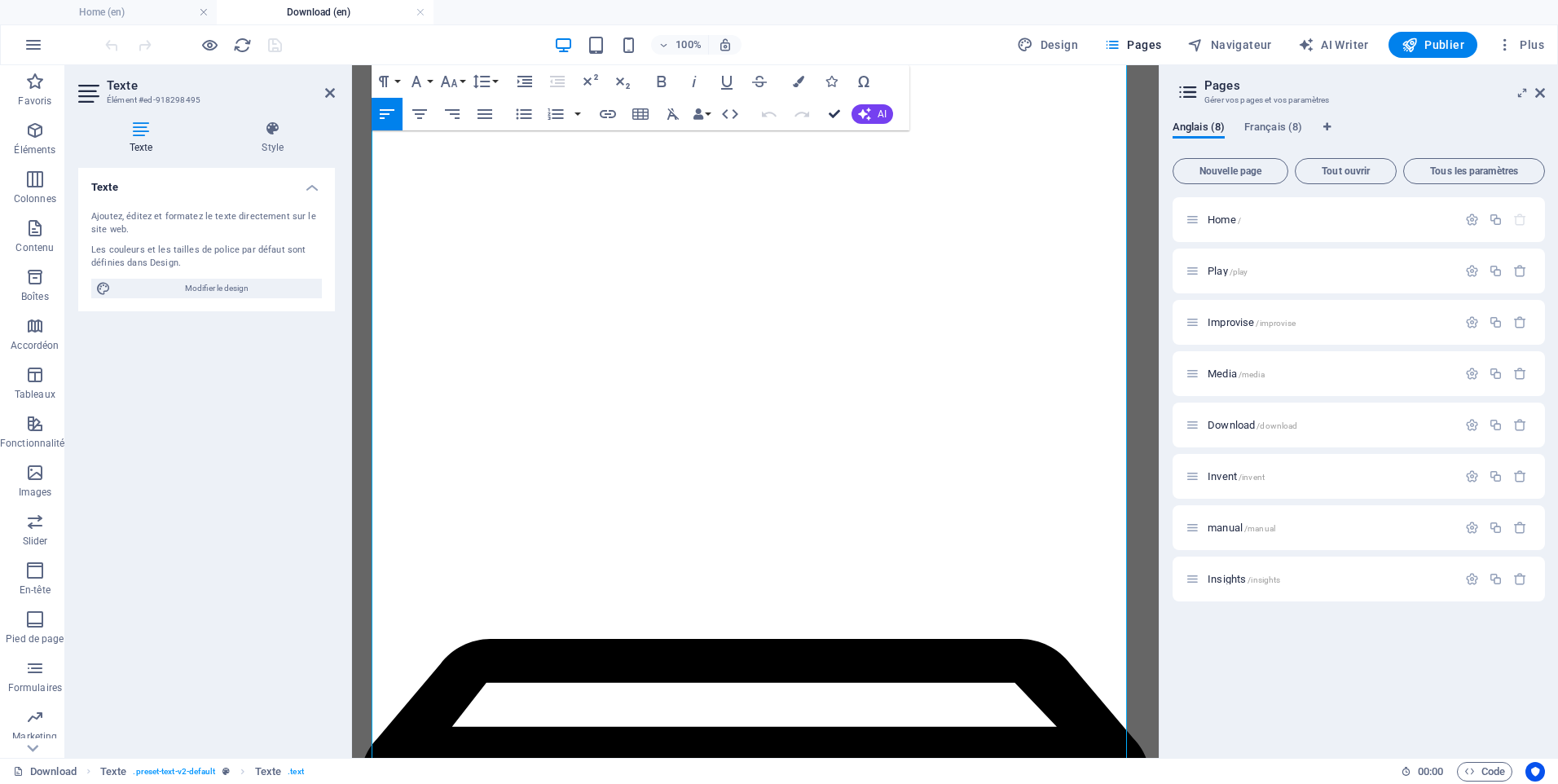
drag, startPoint x: 839, startPoint y: 116, endPoint x: 775, endPoint y: 51, distance: 91.2
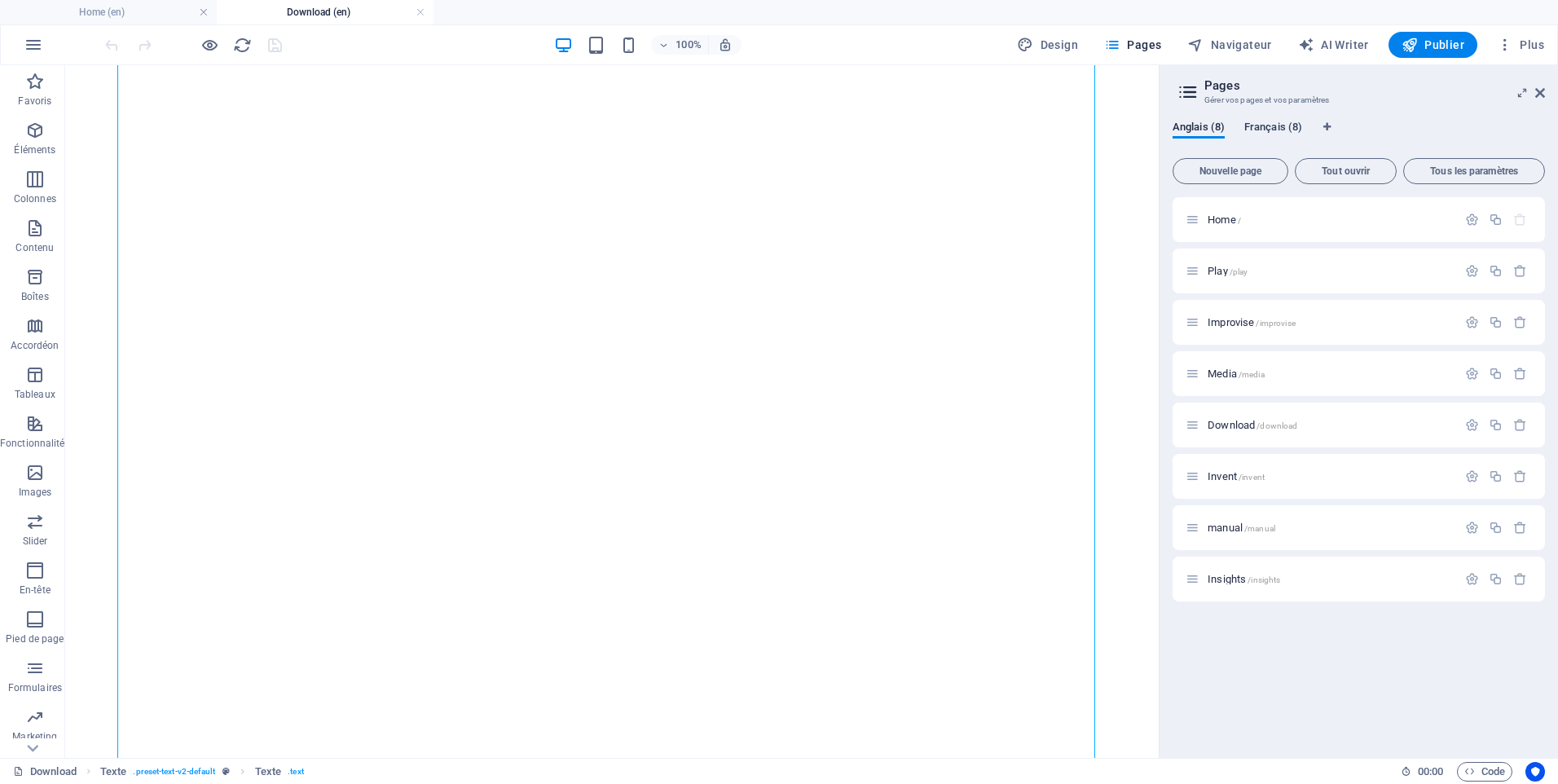
click at [1272, 124] on span "Français (8)" at bounding box center [1273, 129] width 58 height 23
click at [1275, 126] on span "Français (8)" at bounding box center [1273, 129] width 58 height 23
click at [1218, 427] on span "Download /download" at bounding box center [1252, 424] width 90 height 12
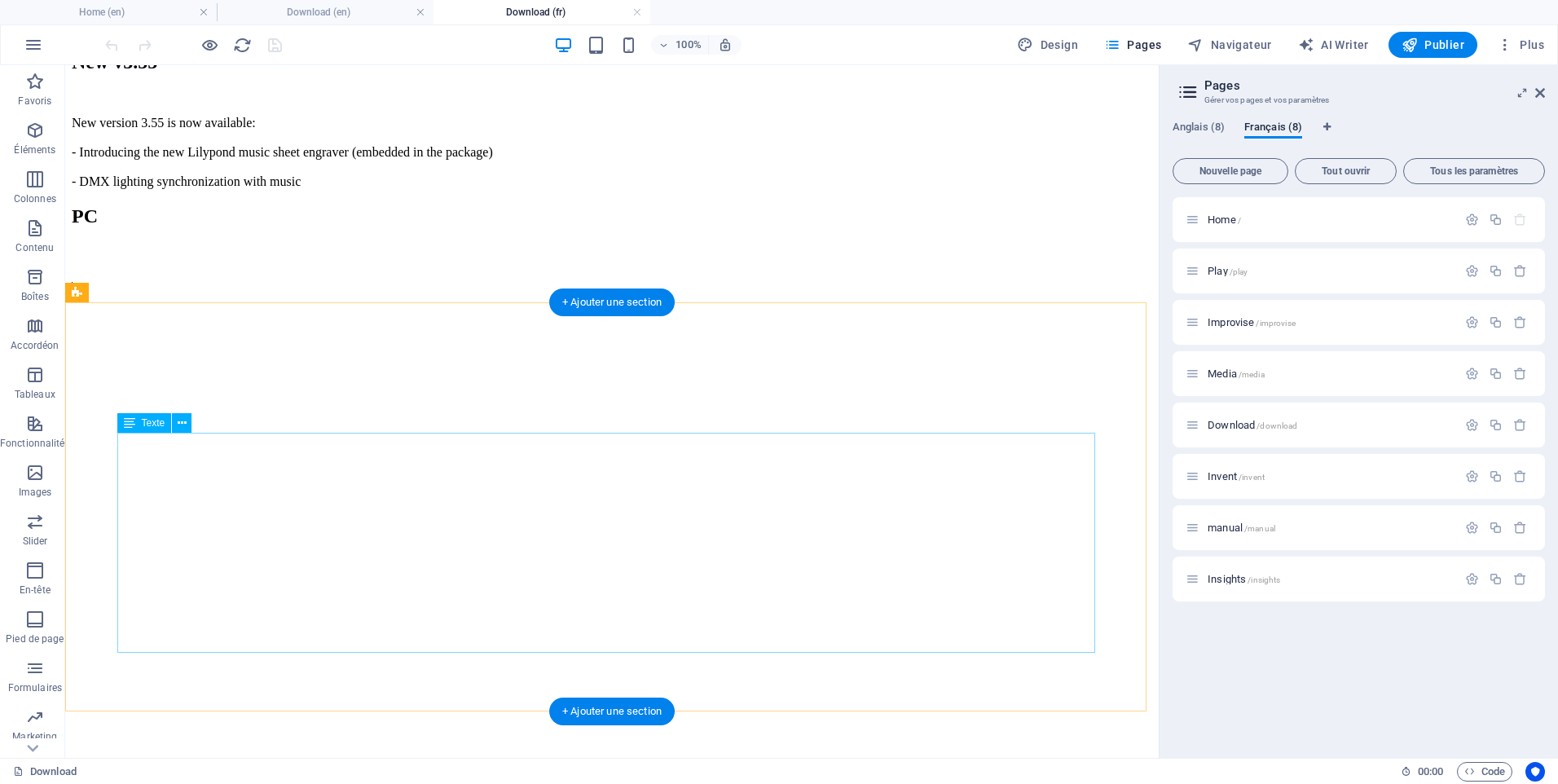
scroll to position [489, 0]
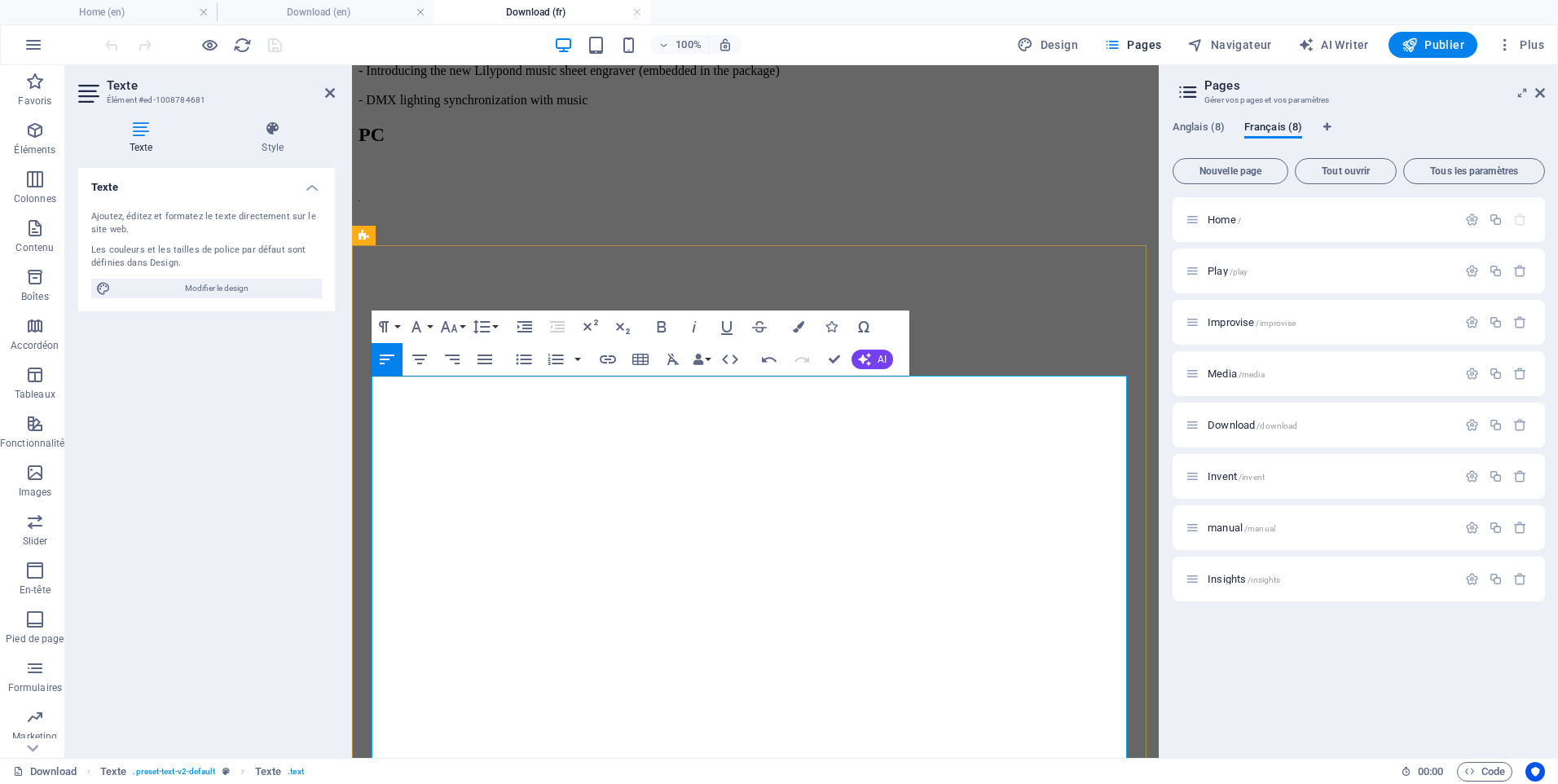
scroll to position [43497, 2]
drag, startPoint x: 492, startPoint y: 559, endPoint x: 519, endPoint y: 559, distance: 27.0
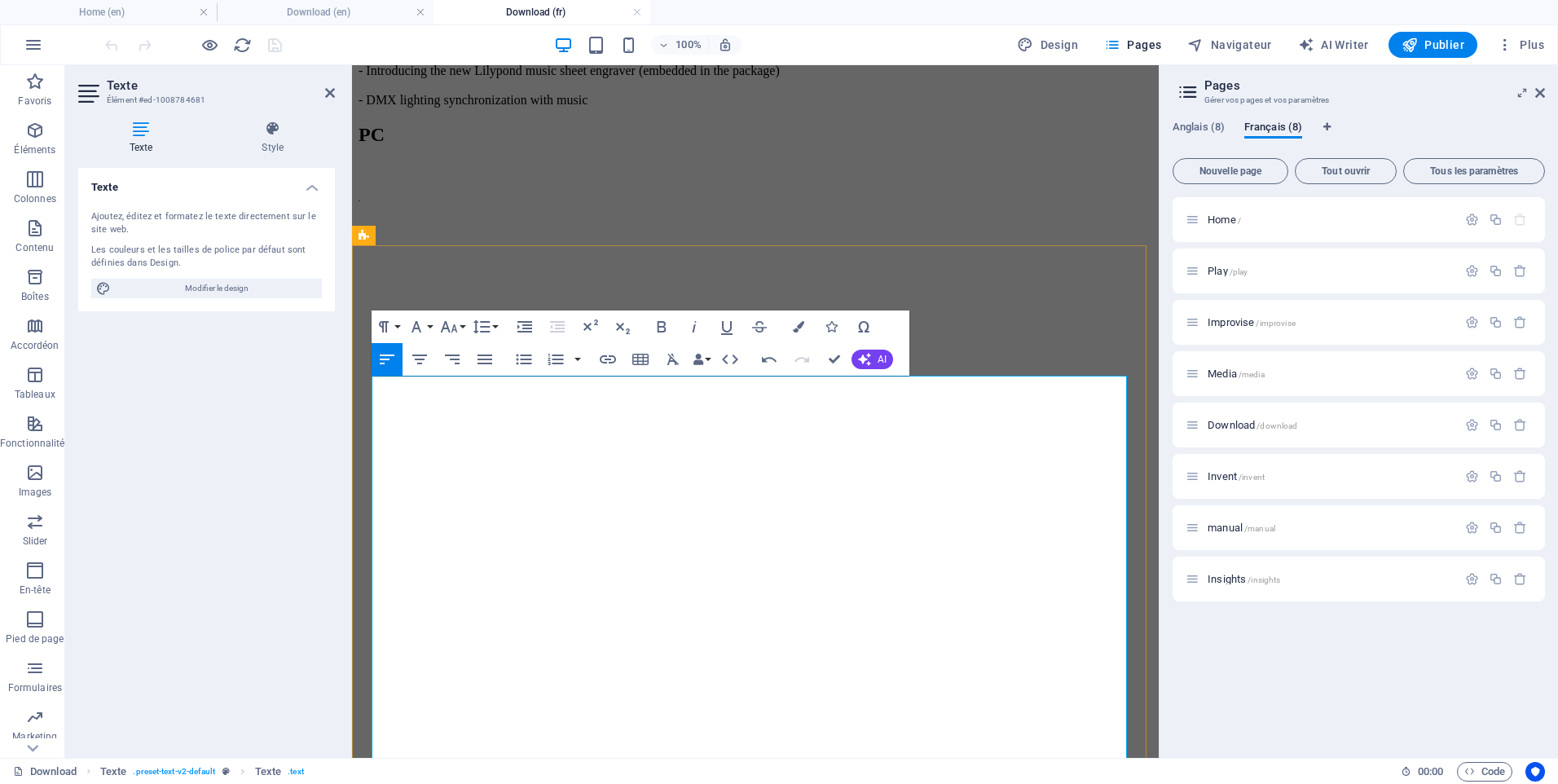
drag, startPoint x: 803, startPoint y: 562, endPoint x: 374, endPoint y: 569, distance: 429.1
click at [399, 330] on button "Paragraph Format" at bounding box center [386, 326] width 31 height 32
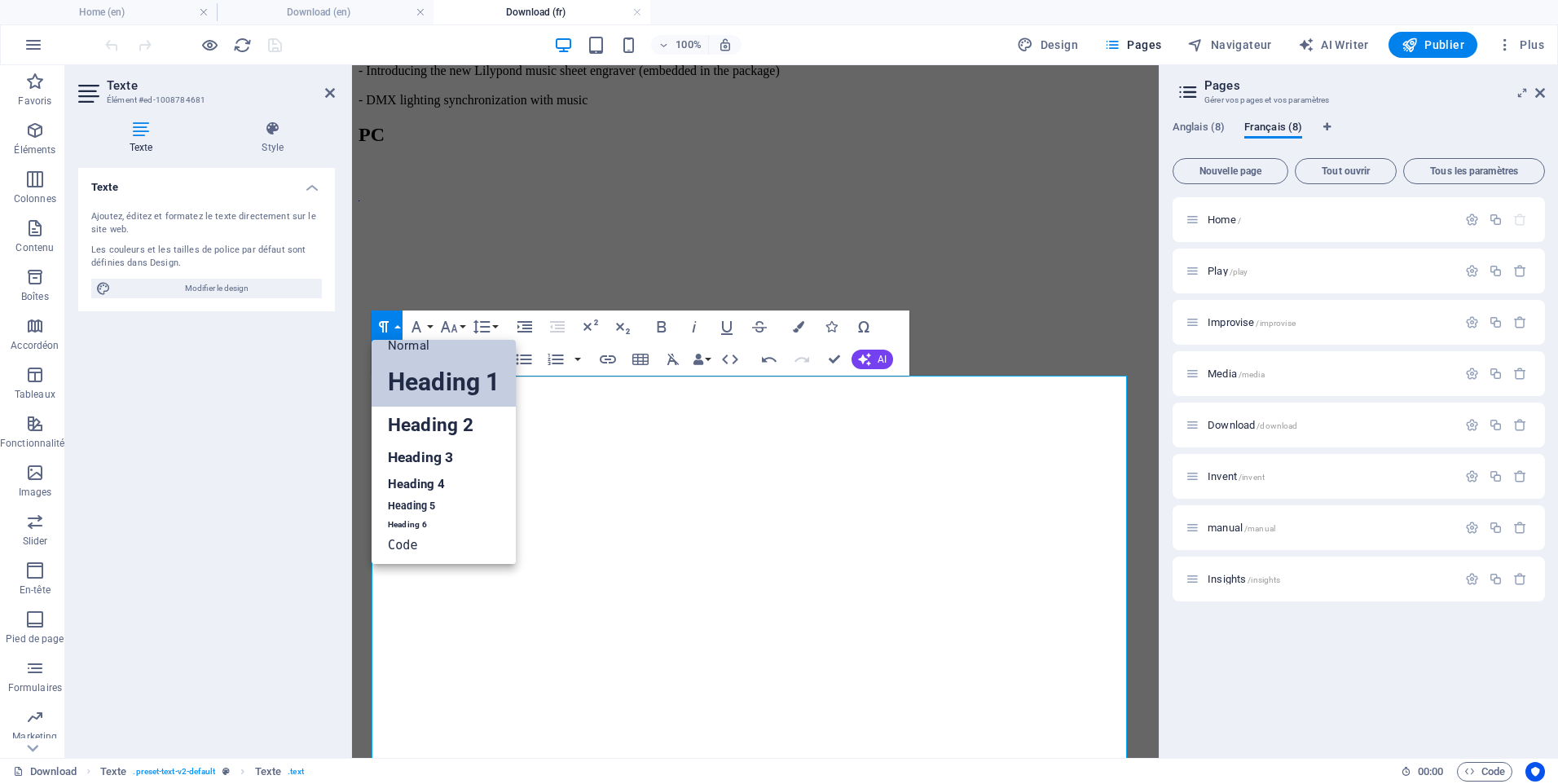
scroll to position [13, 0]
click at [411, 500] on link "Heading 5" at bounding box center [444, 507] width 144 height 20
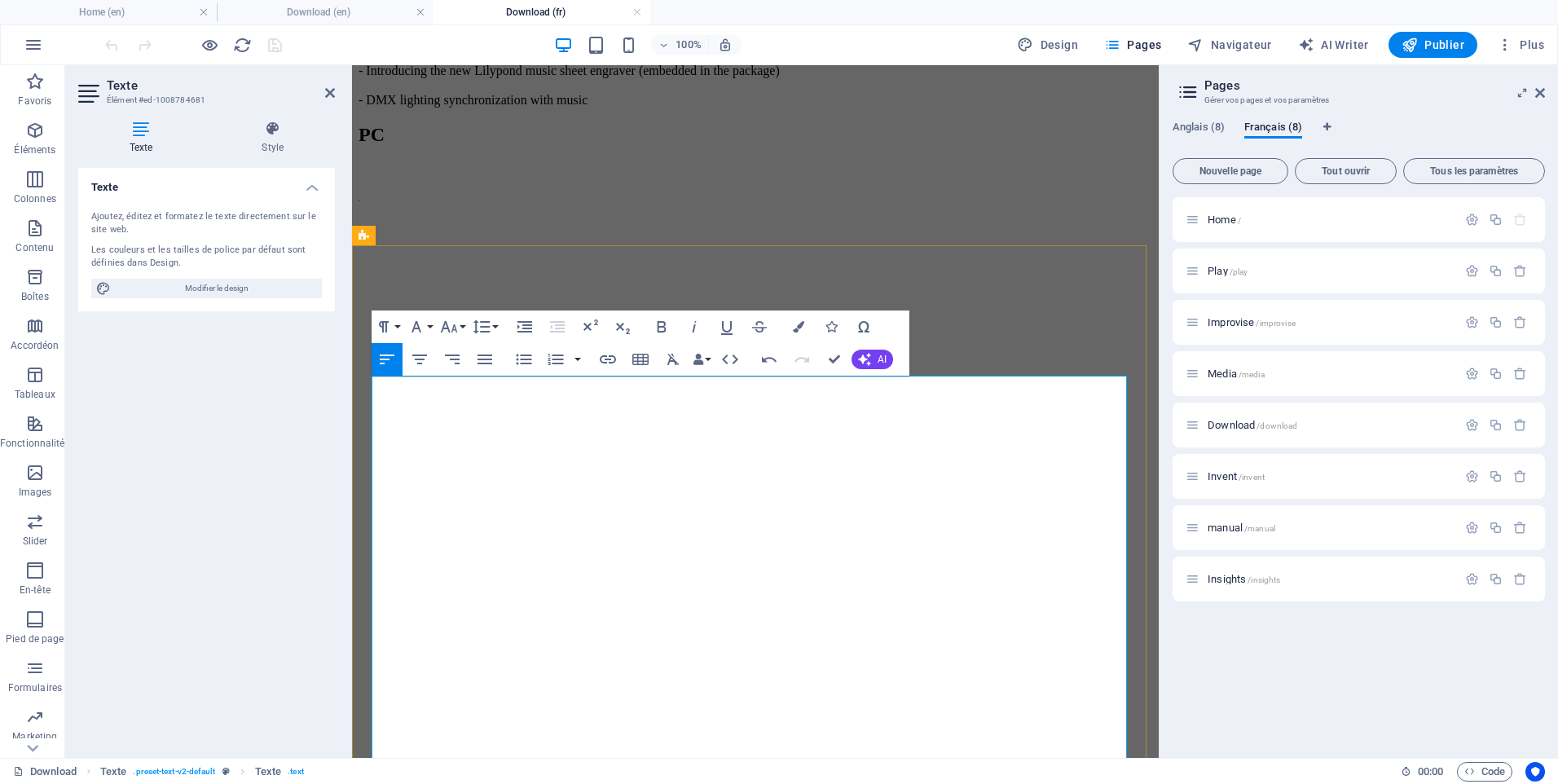
drag, startPoint x: 413, startPoint y: 604, endPoint x: 374, endPoint y: 607, distance: 39.1
drag, startPoint x: 430, startPoint y: 603, endPoint x: 505, endPoint y: 603, distance: 75.0
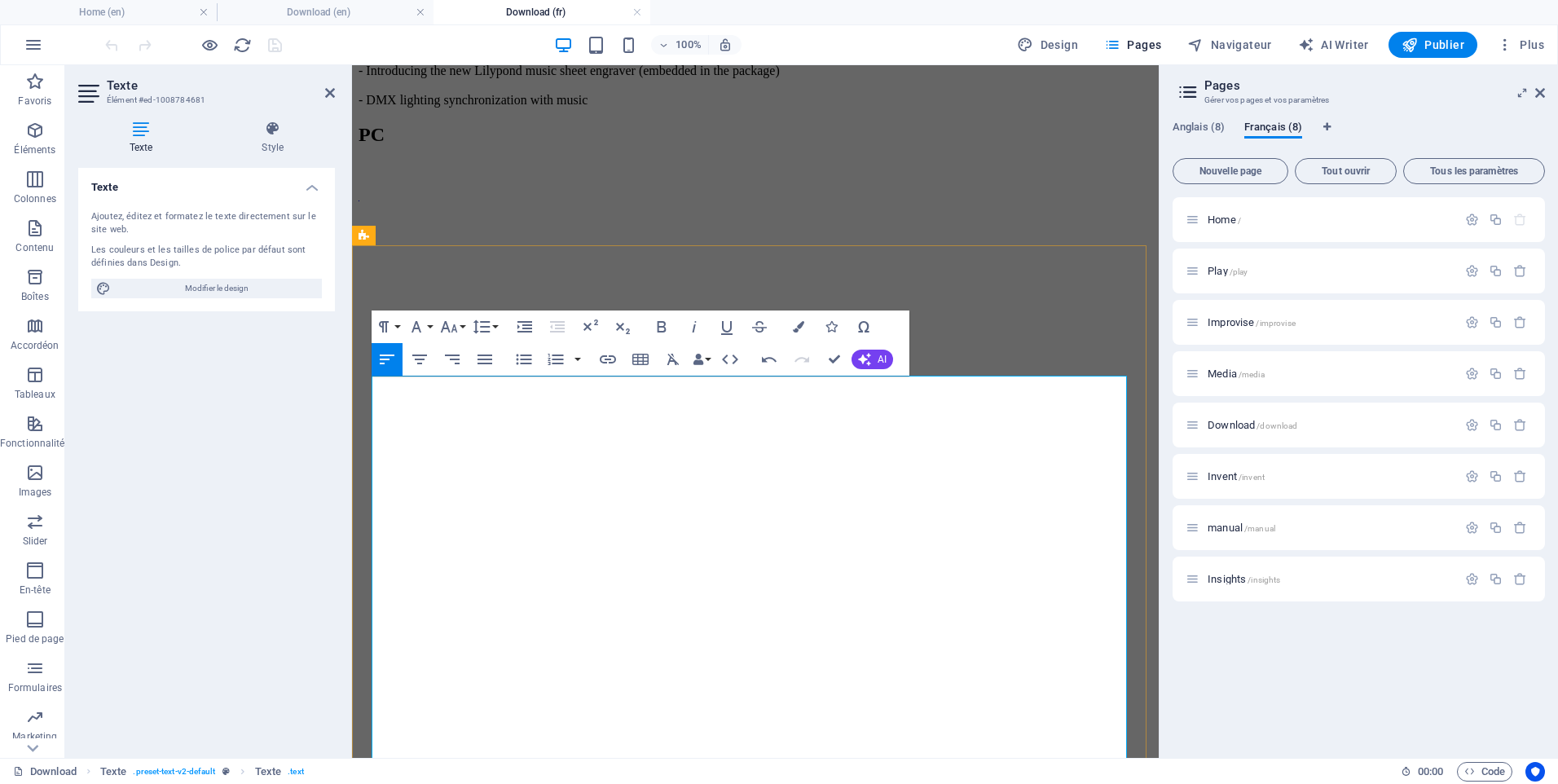
drag, startPoint x: 373, startPoint y: 649, endPoint x: 835, endPoint y: 643, distance: 462.0
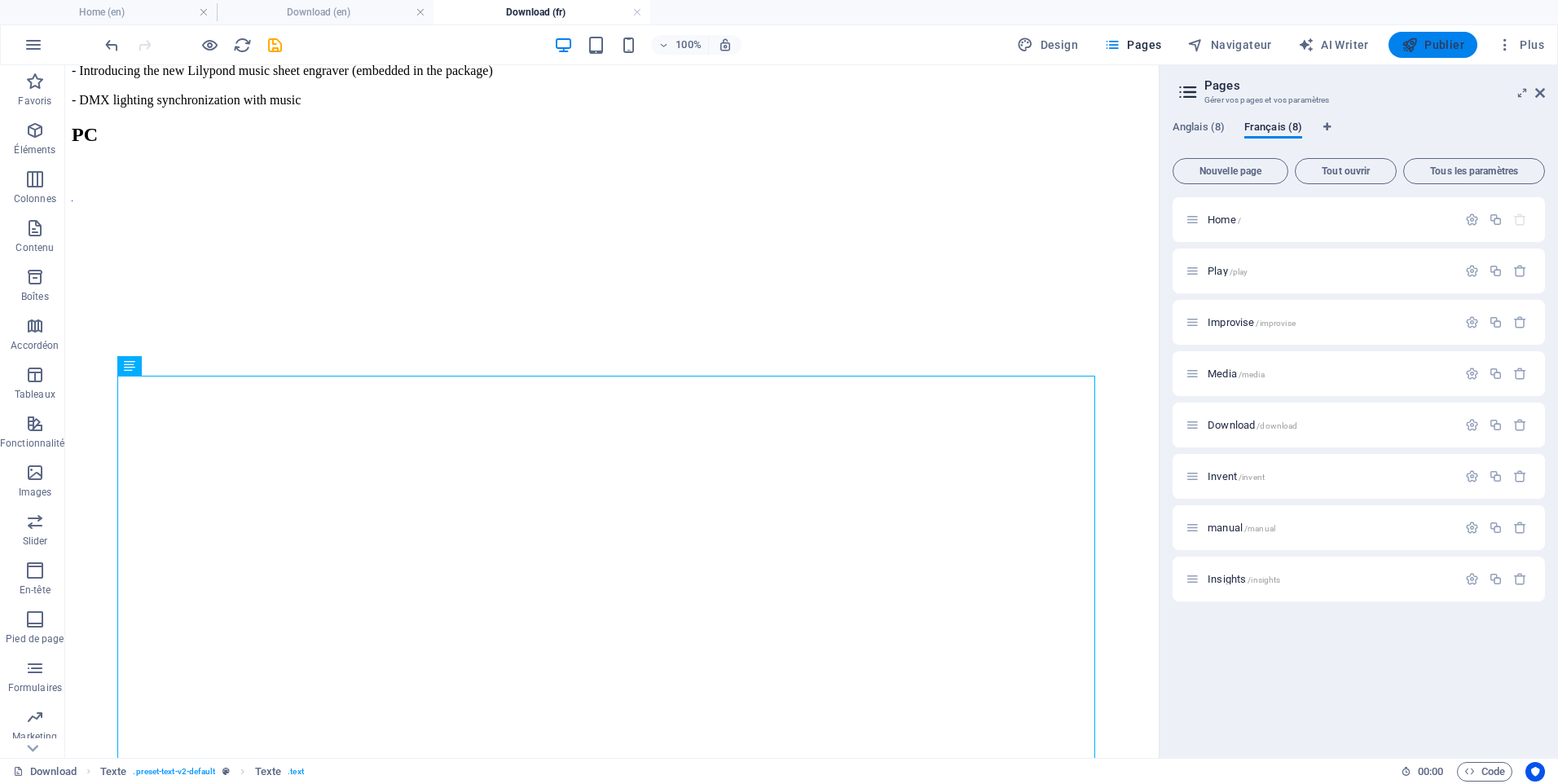
click at [1431, 42] on span "Publier" at bounding box center [1433, 45] width 63 height 17
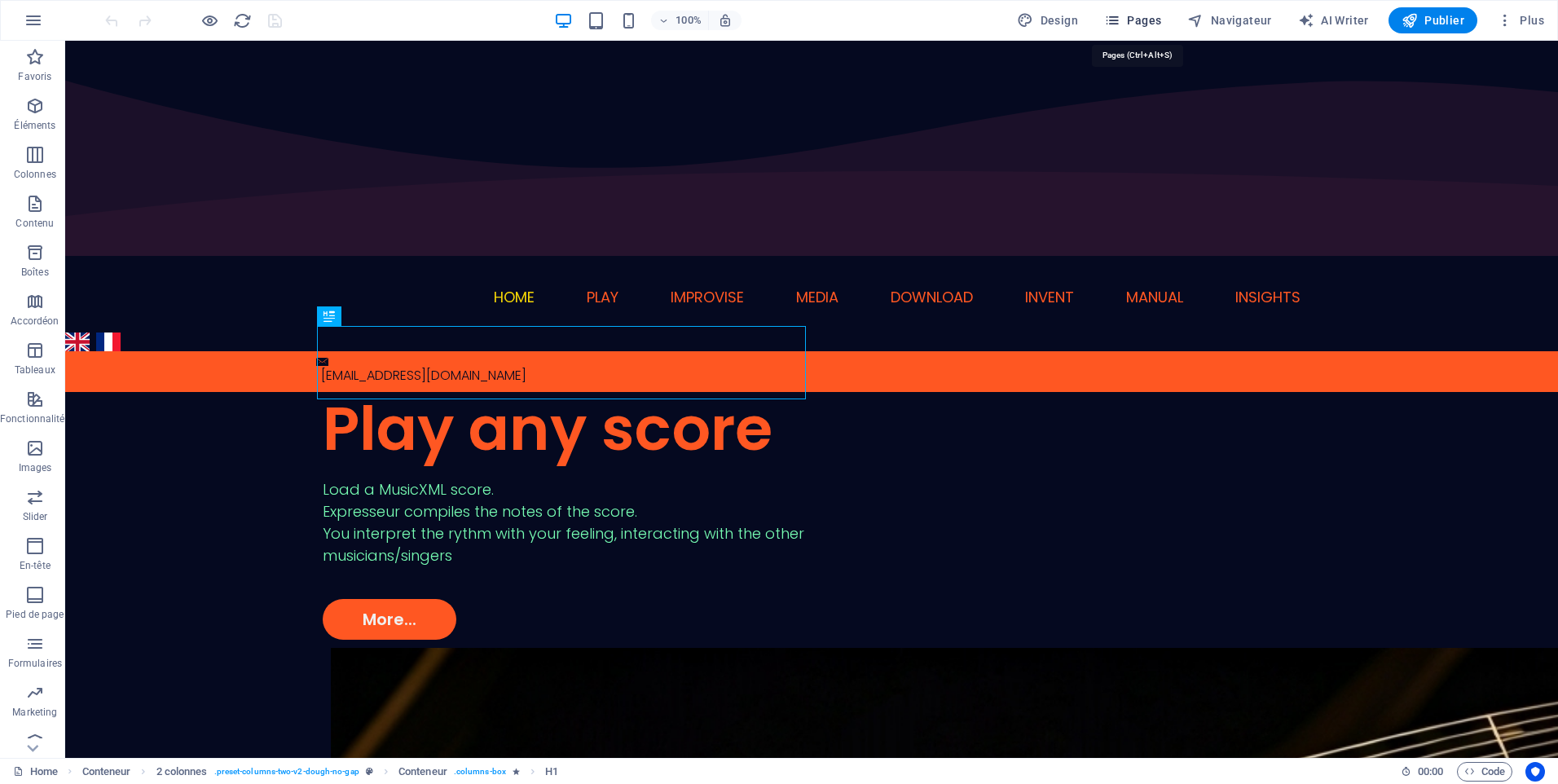
click at [1131, 16] on span "Pages" at bounding box center [1133, 20] width 57 height 17
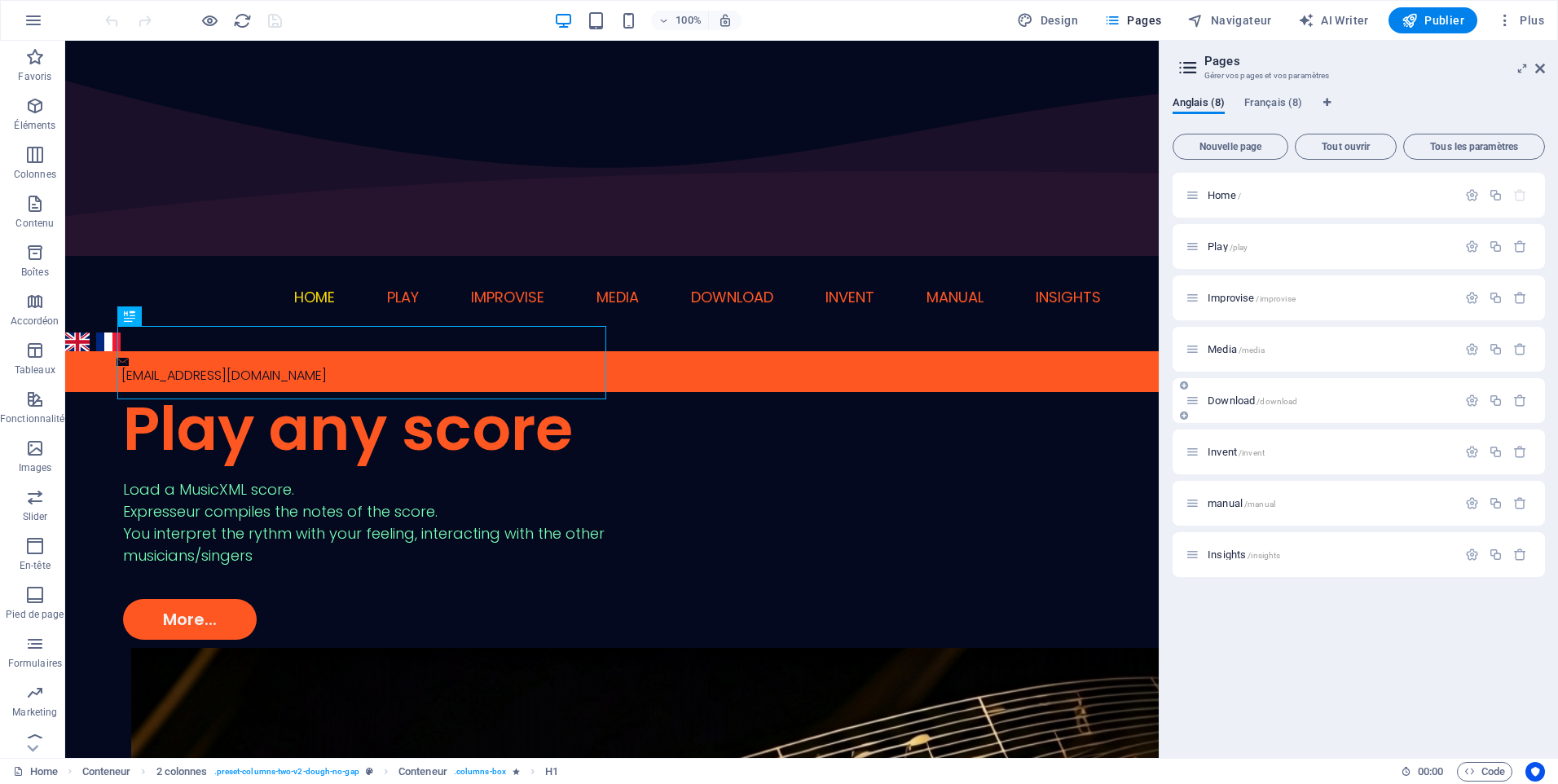
click at [1217, 402] on span "Download /download" at bounding box center [1252, 400] width 90 height 12
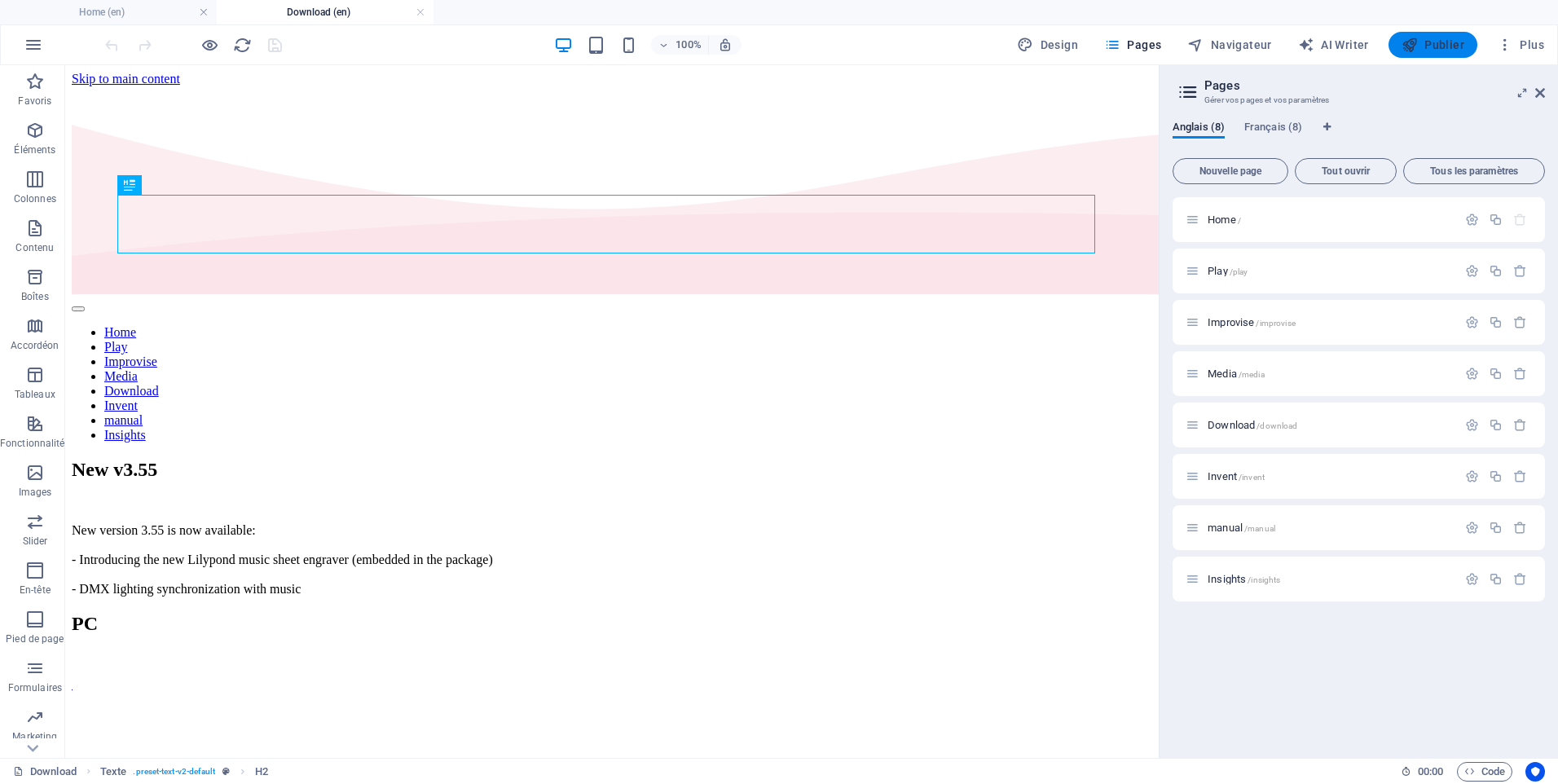
click at [1427, 45] on span "Publier" at bounding box center [1433, 45] width 63 height 17
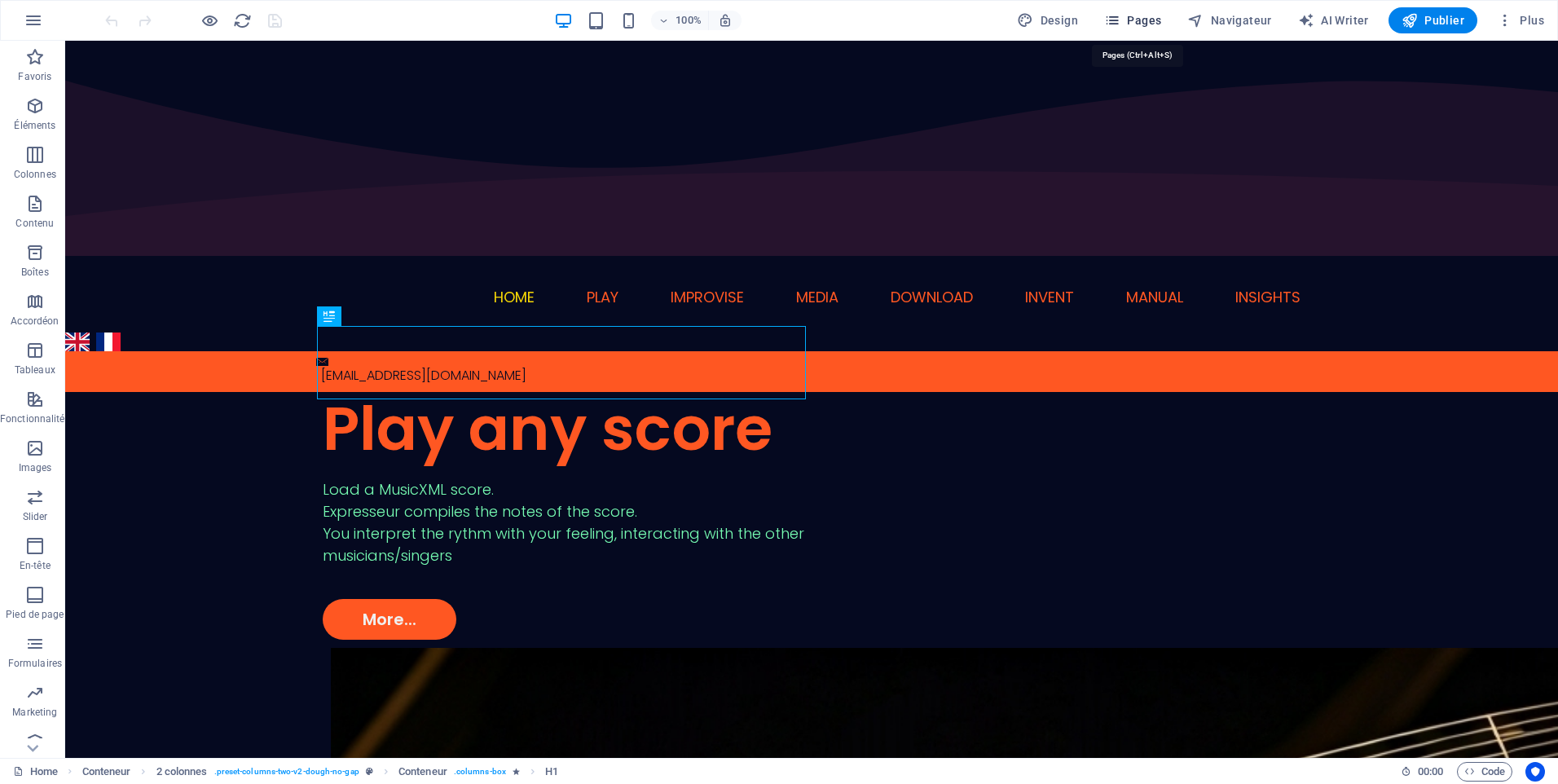
click at [1141, 24] on span "Pages" at bounding box center [1133, 20] width 57 height 17
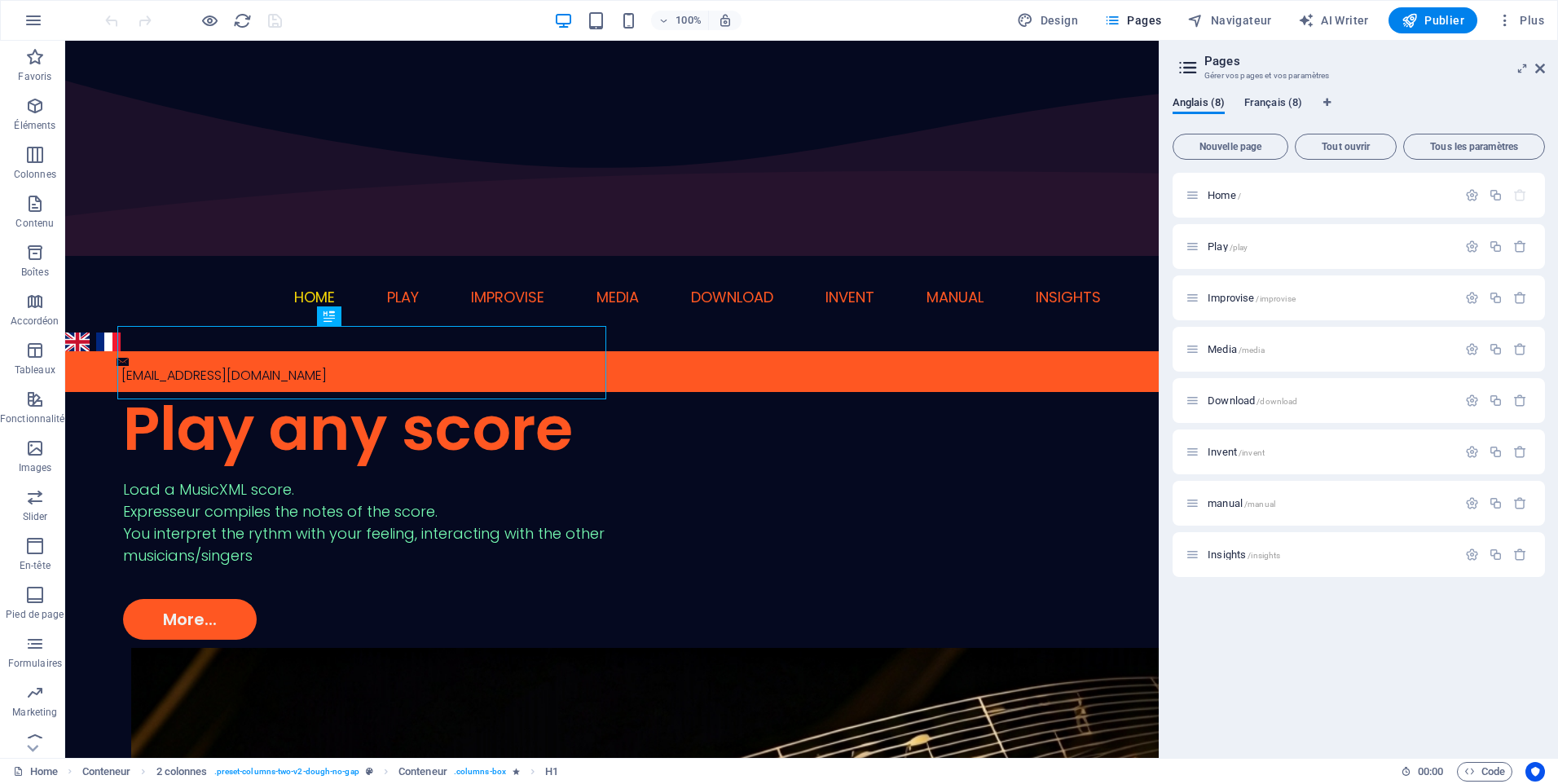
click at [1266, 104] on span "Français (8)" at bounding box center [1273, 104] width 58 height 23
click at [1231, 393] on div "Download /download" at bounding box center [1321, 400] width 272 height 18
click at [1233, 400] on span "Download /download" at bounding box center [1252, 400] width 90 height 12
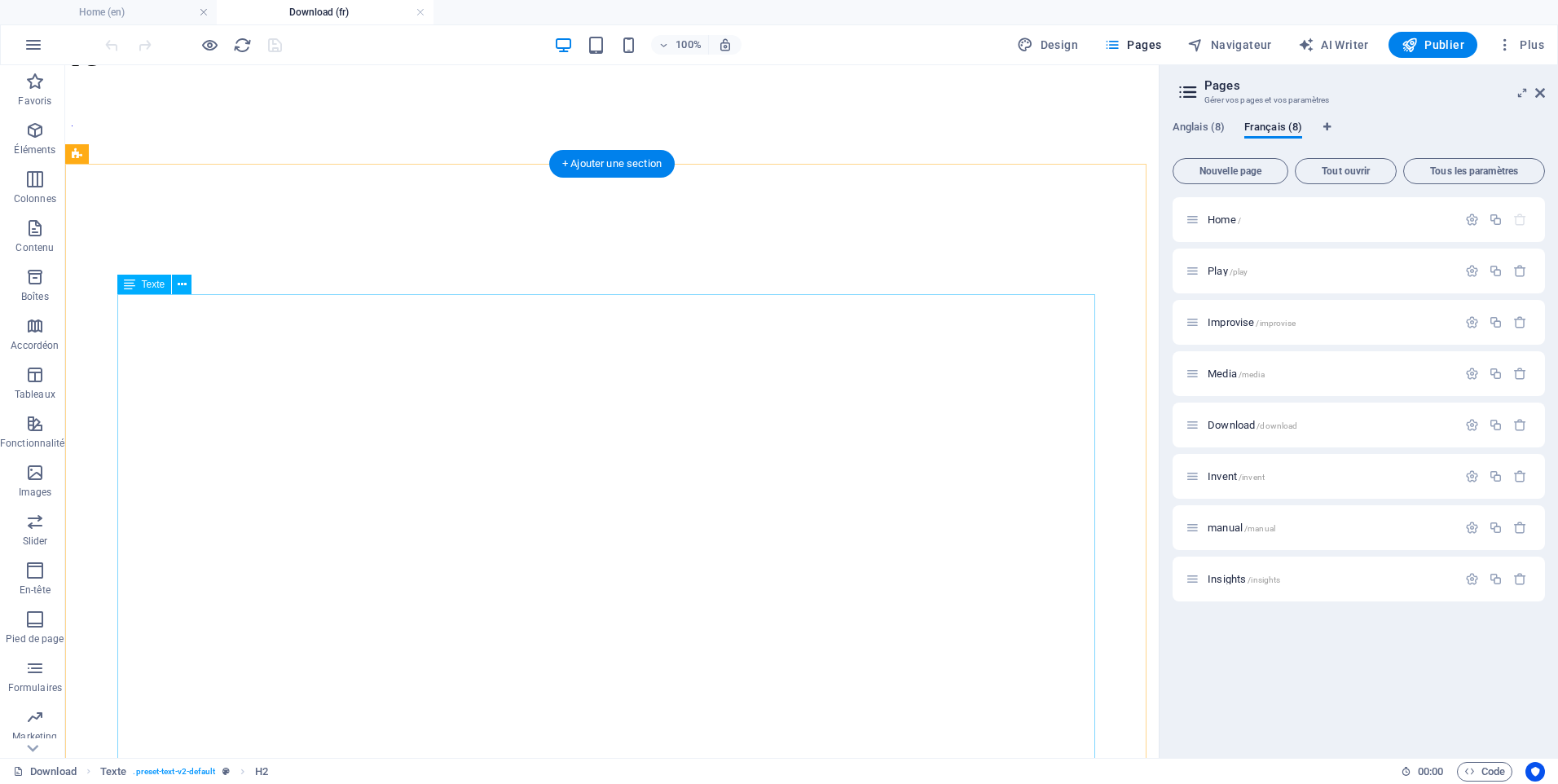
scroll to position [570, 0]
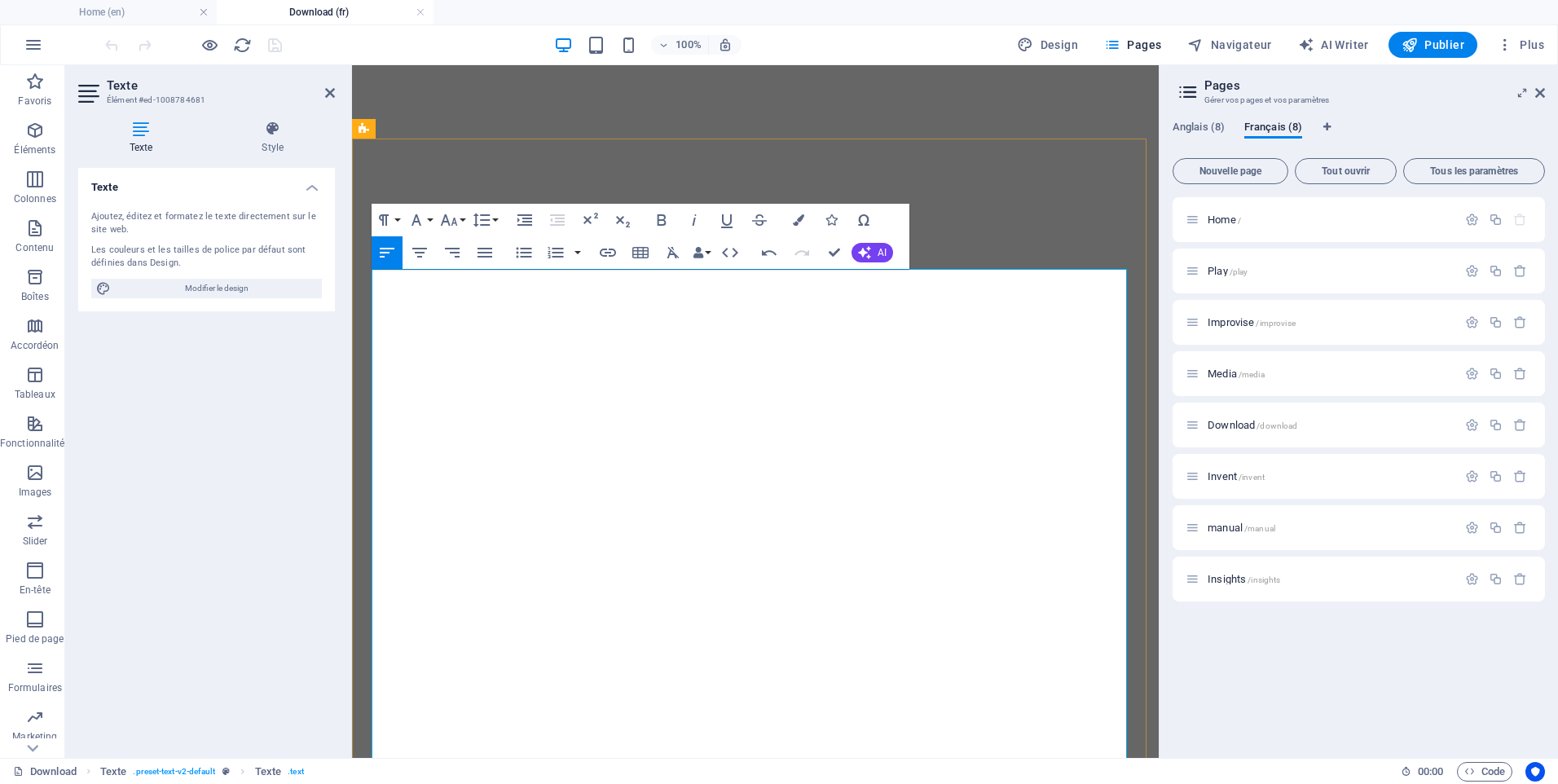
scroll to position [652, 0]
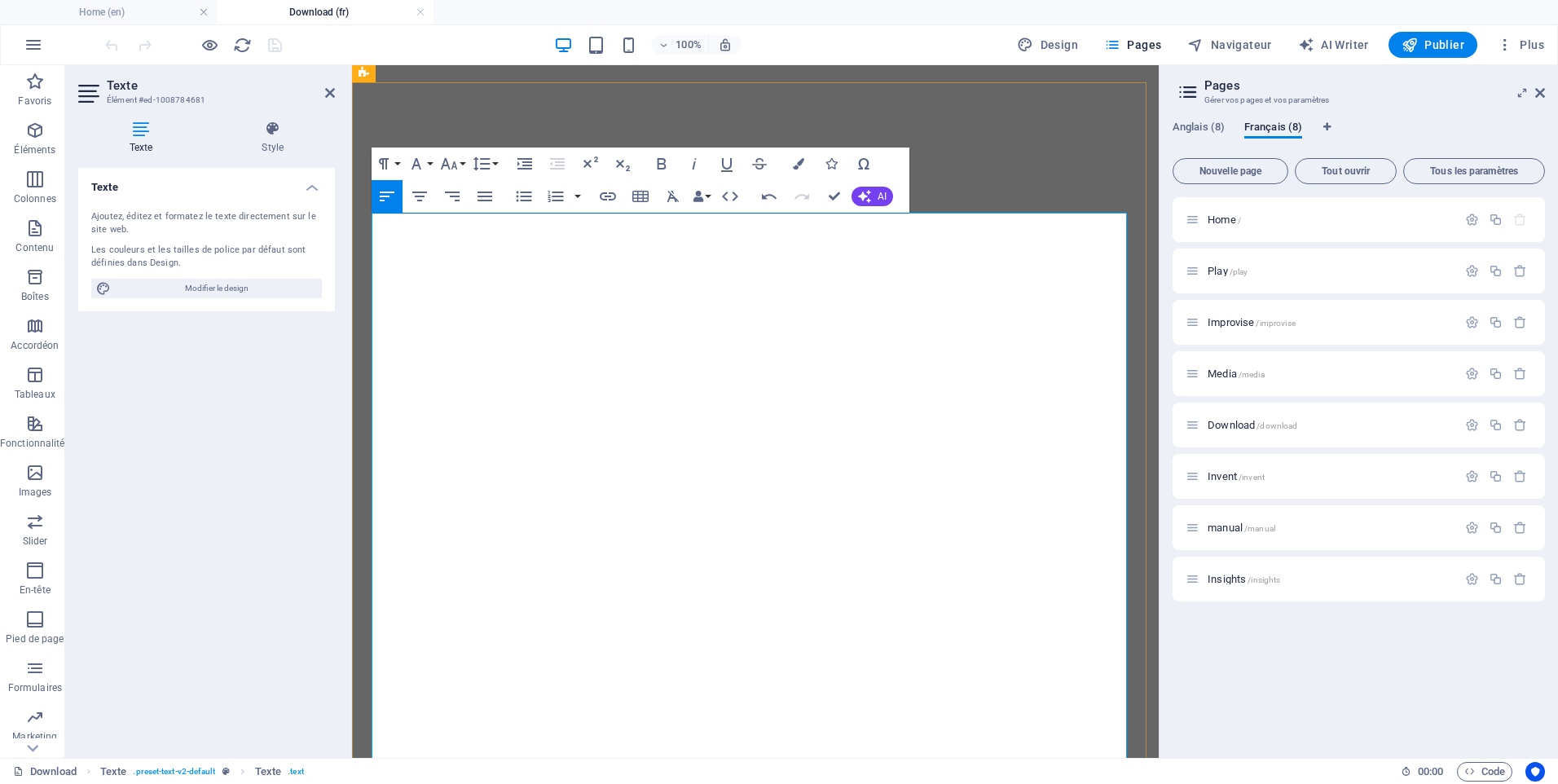
drag, startPoint x: 374, startPoint y: 266, endPoint x: 468, endPoint y: 266, distance: 94.0
drag, startPoint x: 970, startPoint y: 290, endPoint x: 372, endPoint y: 293, distance: 598.0
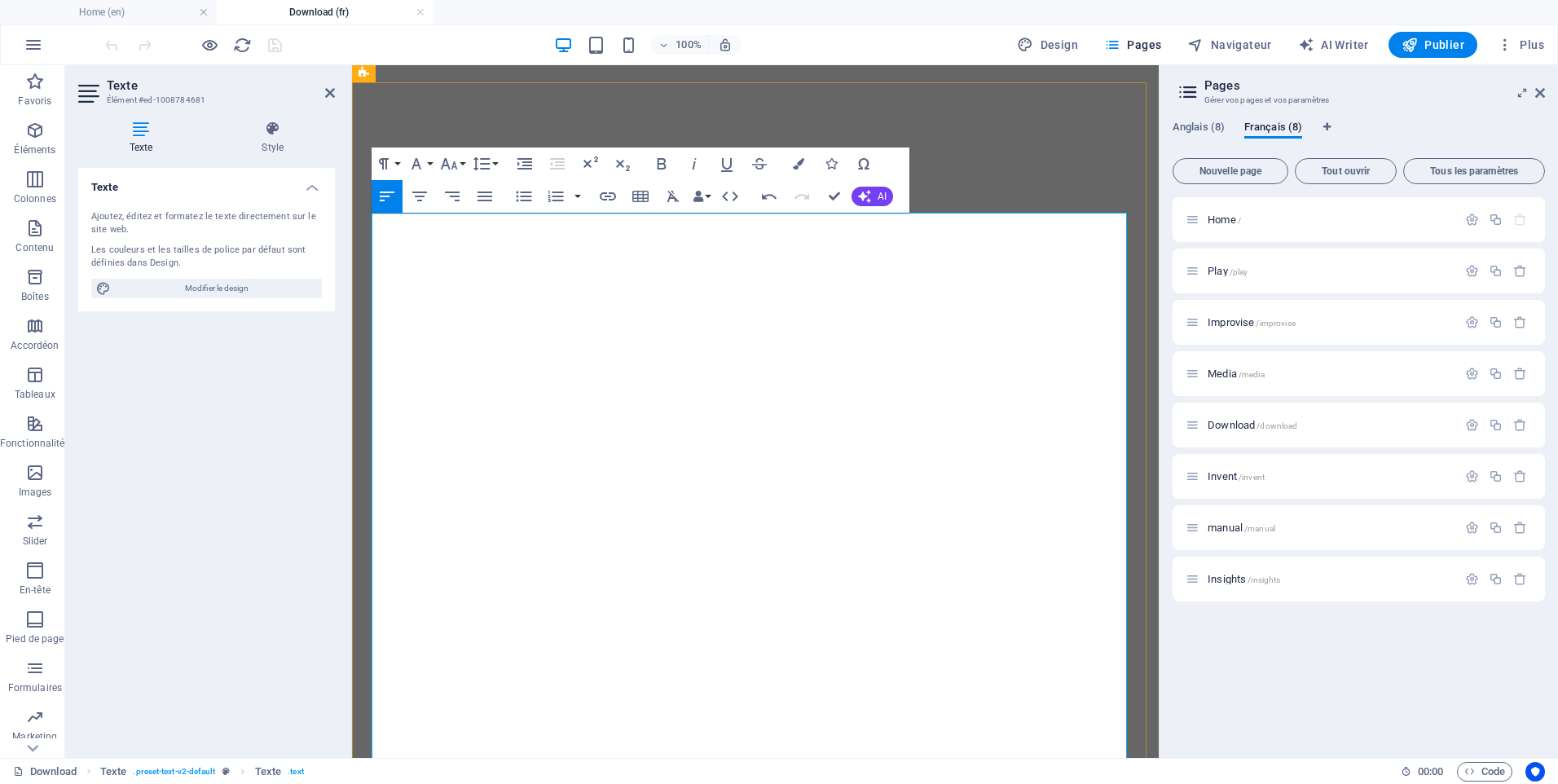
drag, startPoint x: 515, startPoint y: 335, endPoint x: 404, endPoint y: 306, distance: 114.7
drag, startPoint x: 512, startPoint y: 337, endPoint x: 374, endPoint y: 295, distance: 144.2
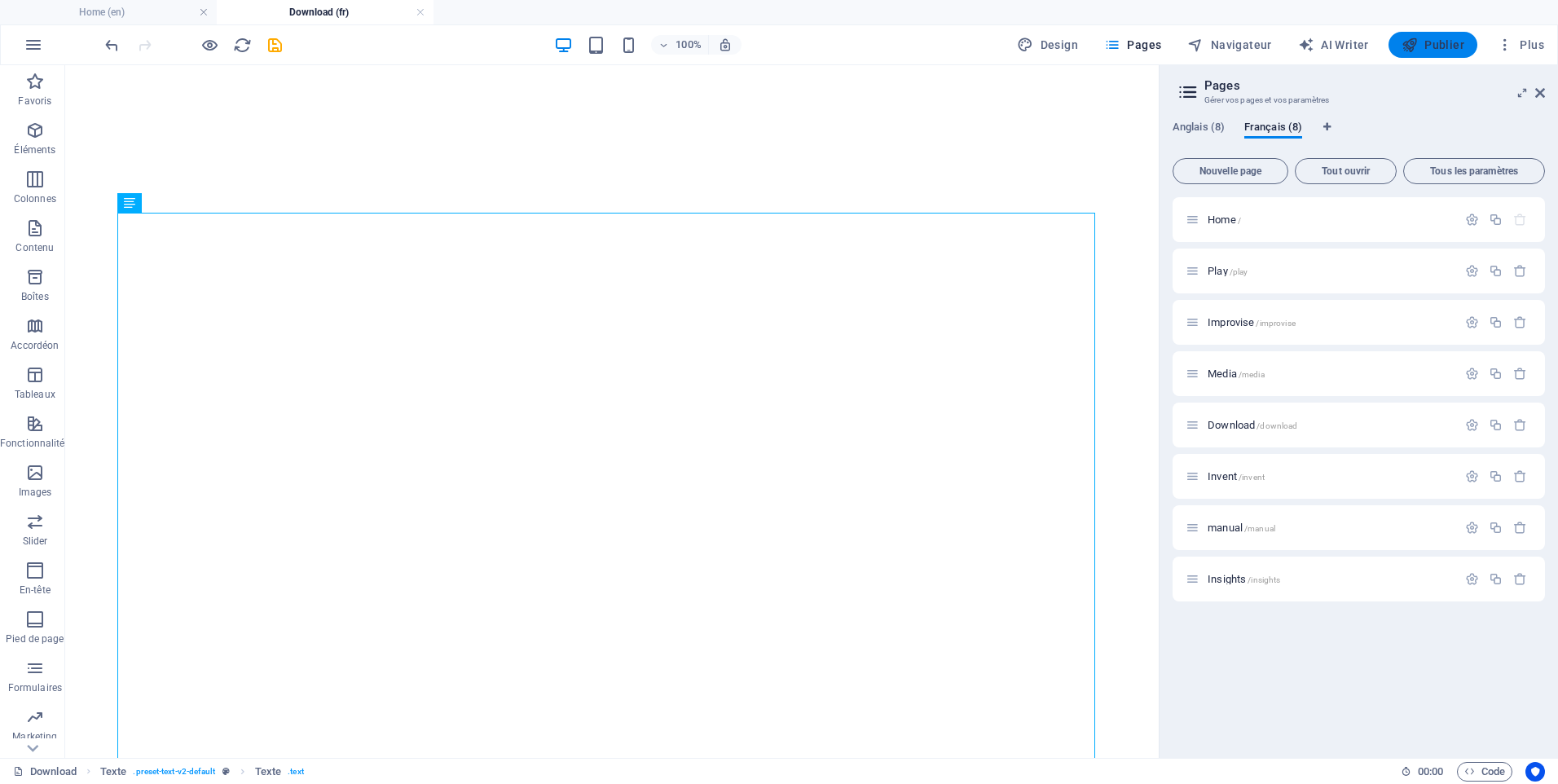
click at [1441, 46] on span "Publier" at bounding box center [1433, 45] width 63 height 17
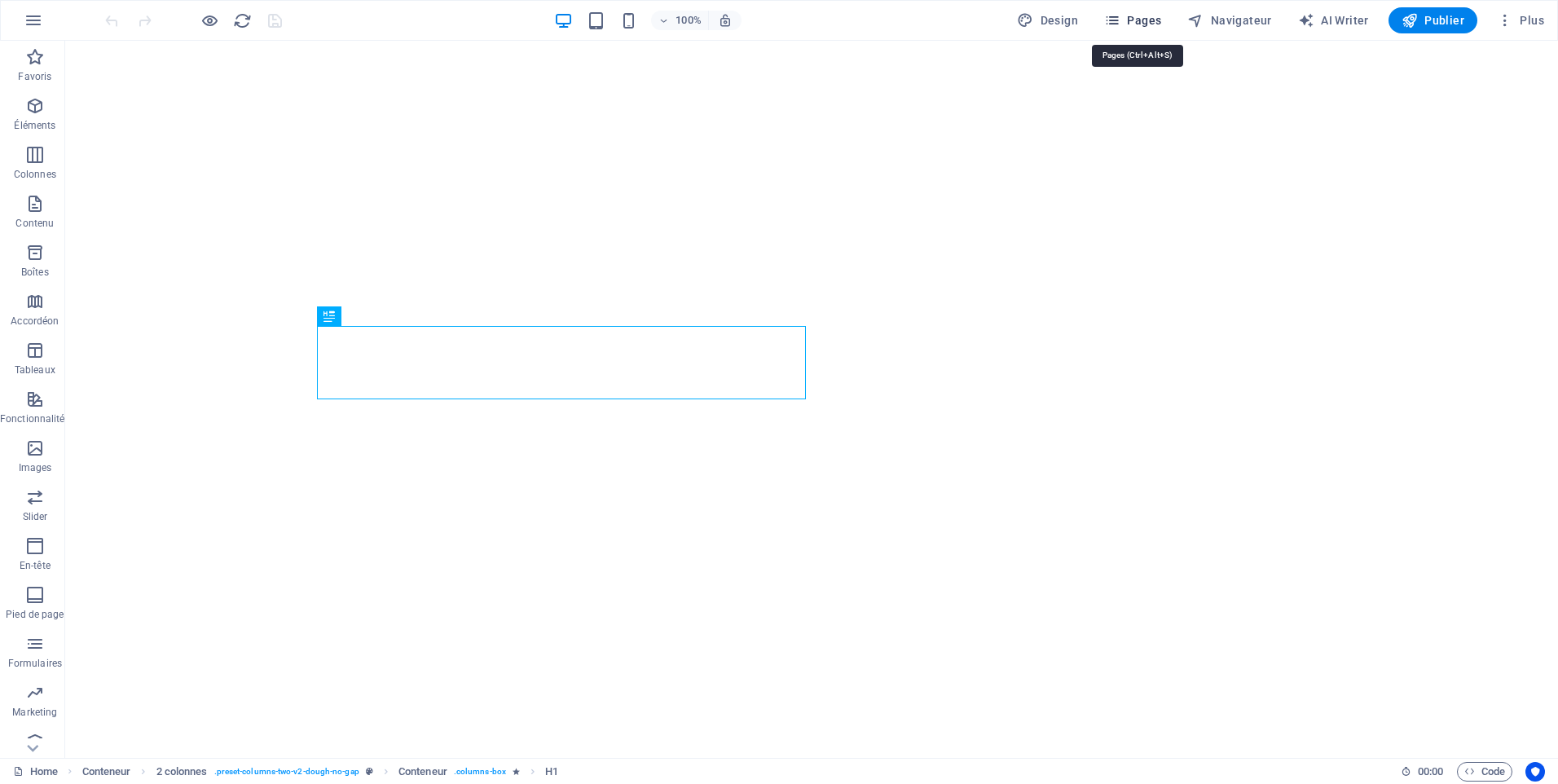
click at [1127, 15] on span "Pages" at bounding box center [1133, 20] width 57 height 17
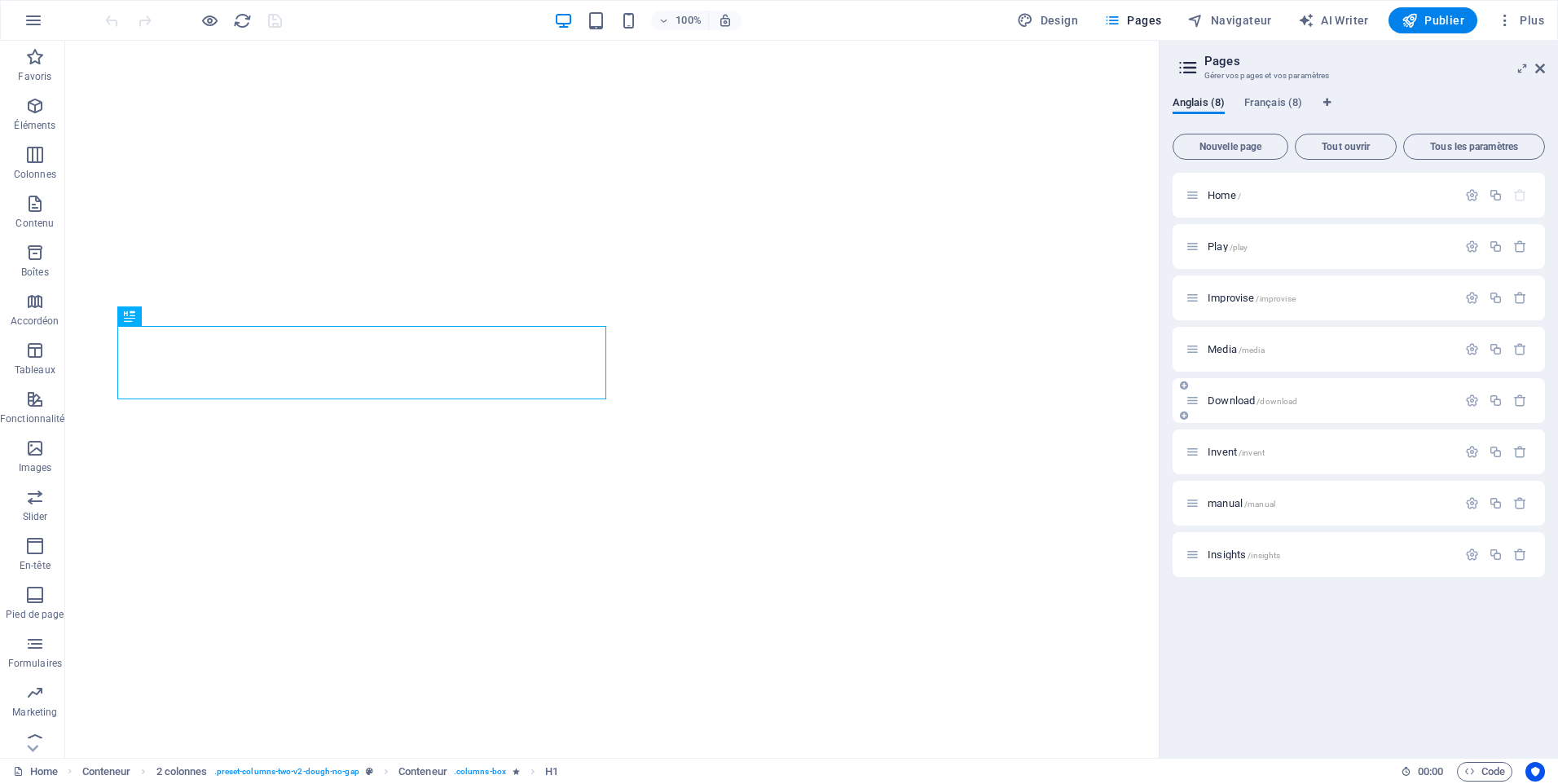
click at [1229, 392] on div "Download /download" at bounding box center [1321, 400] width 272 height 18
click at [1230, 394] on div "Download /download" at bounding box center [1321, 400] width 272 height 18
click at [1220, 399] on span "Download /download" at bounding box center [1252, 400] width 90 height 12
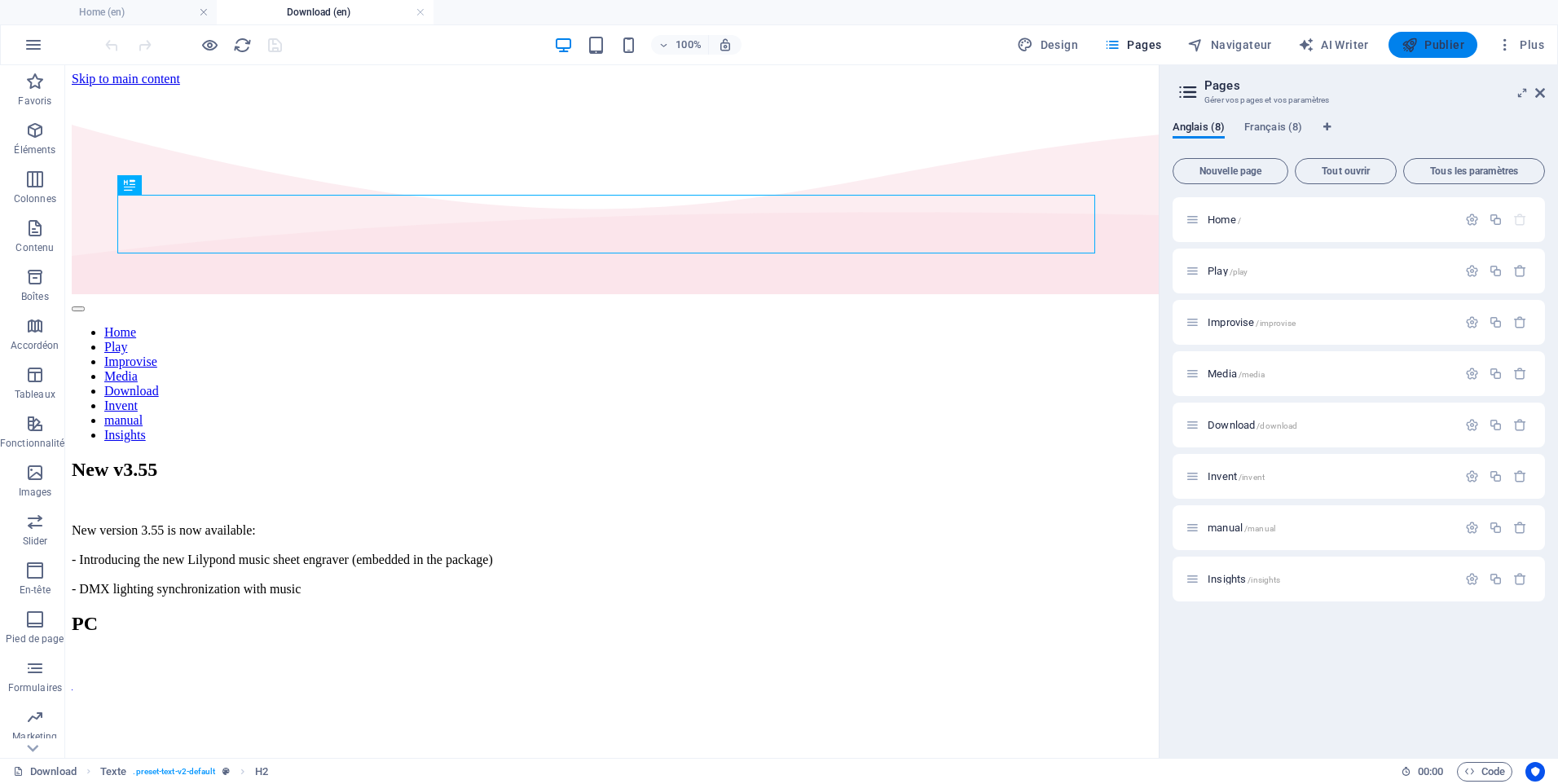
click at [1444, 42] on span "Publier" at bounding box center [1433, 45] width 63 height 17
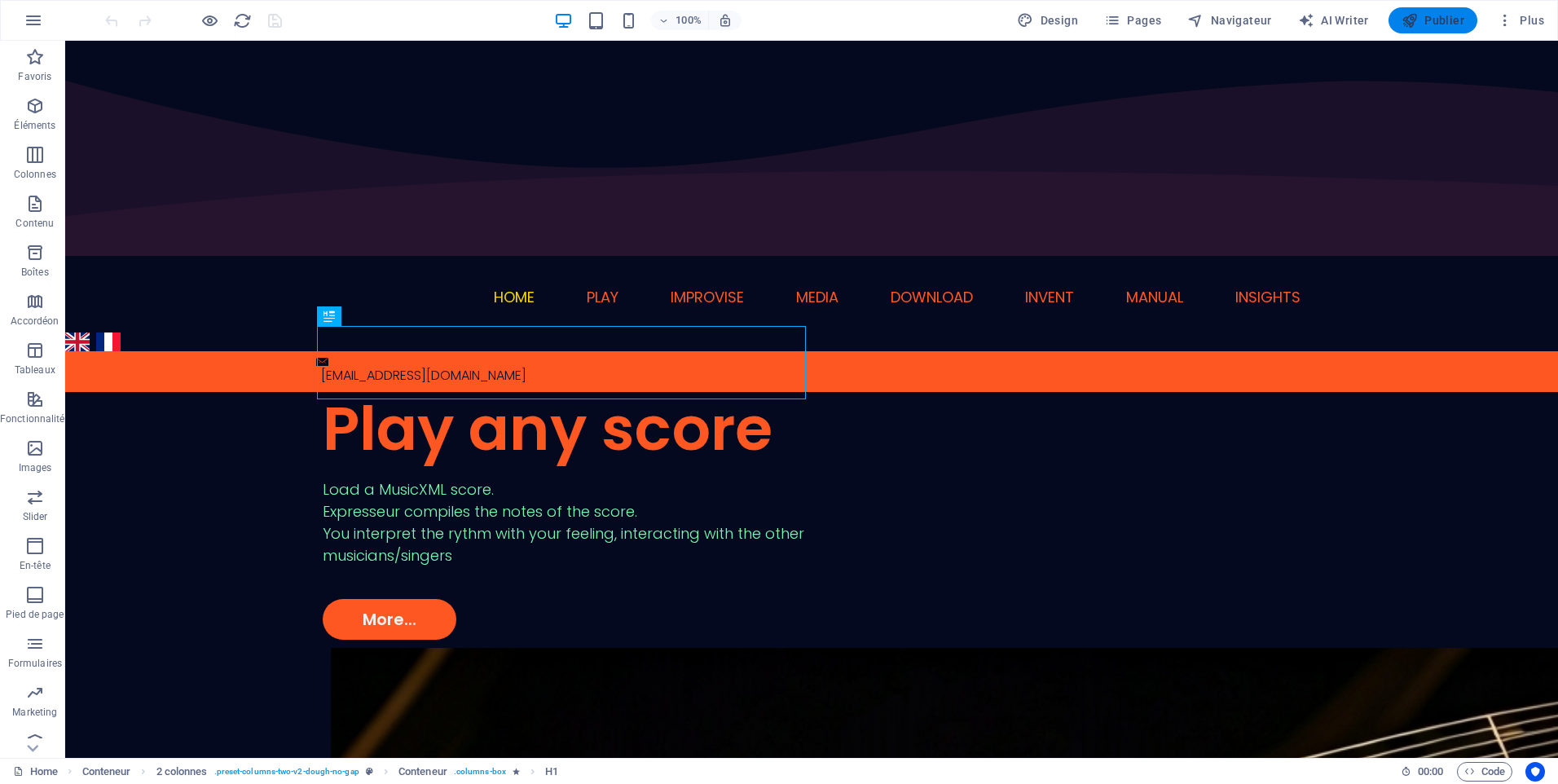
click at [1435, 17] on span "Publier" at bounding box center [1433, 20] width 63 height 17
